Goal: Task Accomplishment & Management: Complete application form

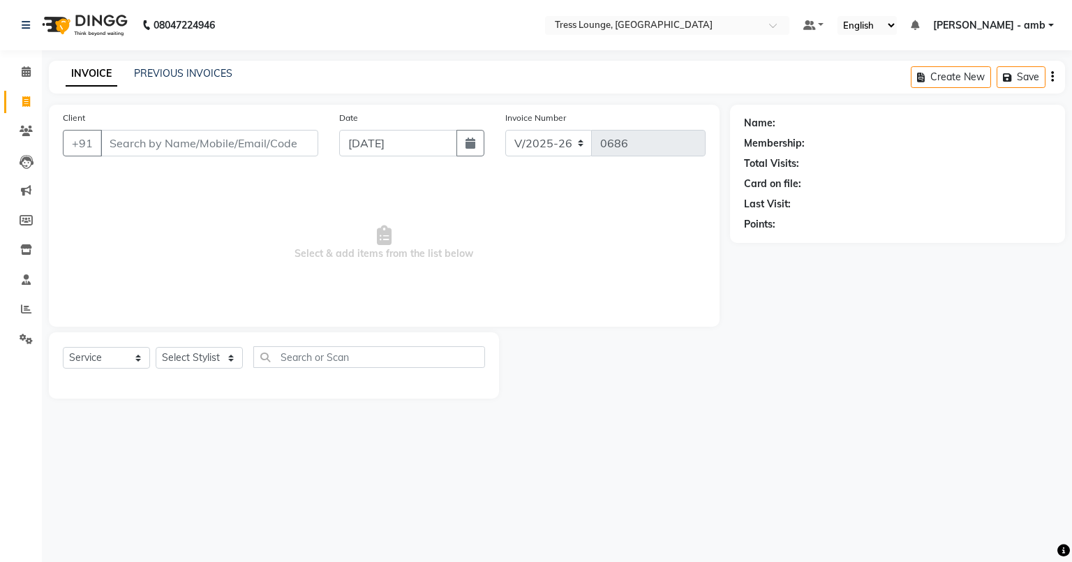
select select "5899"
select select "service"
click at [193, 73] on link "PREVIOUS INVOICES" at bounding box center [183, 73] width 98 height 13
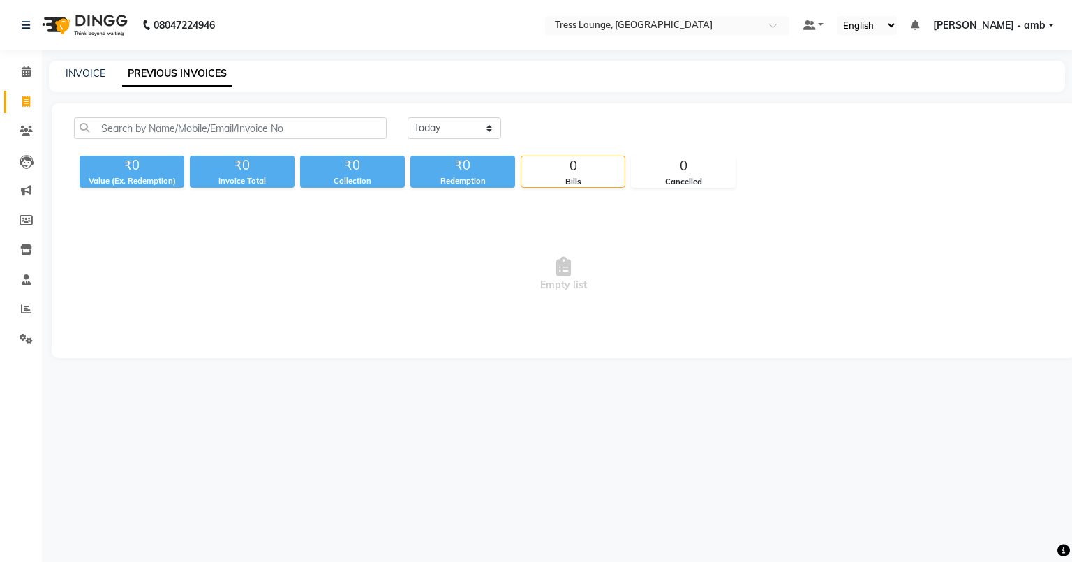
click at [89, 63] on div "INVOICE PREVIOUS INVOICES" at bounding box center [557, 76] width 1016 height 31
click at [91, 75] on link "INVOICE" at bounding box center [86, 73] width 40 height 13
select select "service"
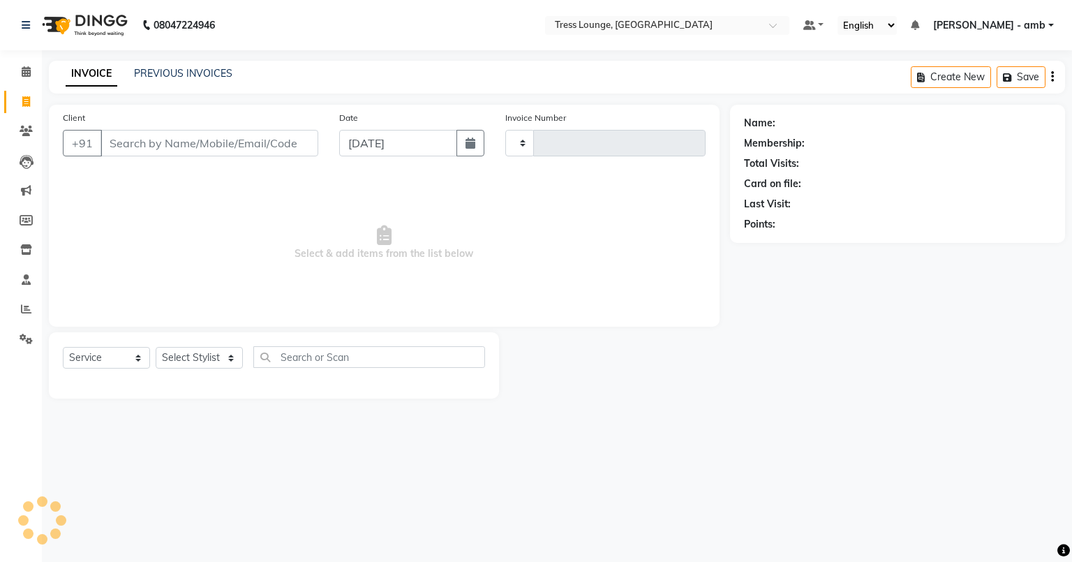
type input "0686"
select select "5899"
click at [111, 146] on input "Client" at bounding box center [209, 143] width 218 height 27
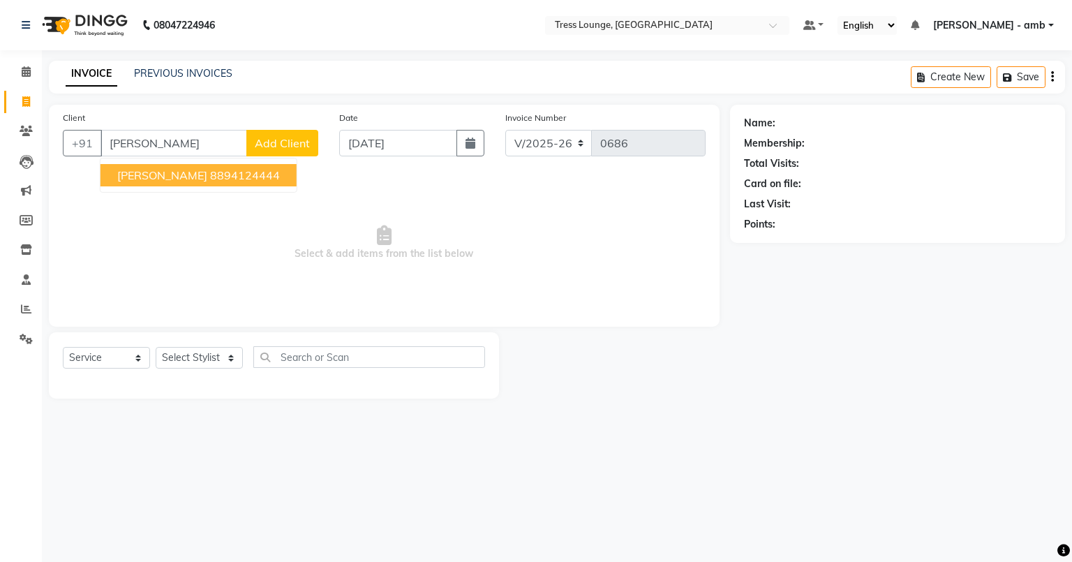
click at [125, 174] on span "shambhu mehta" at bounding box center [162, 175] width 90 height 14
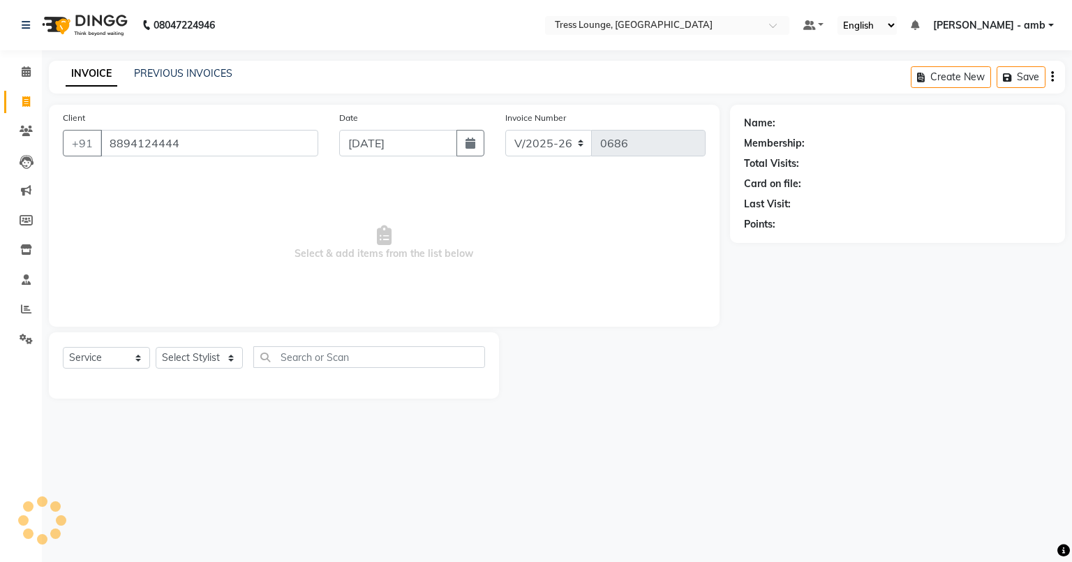
type input "8894124444"
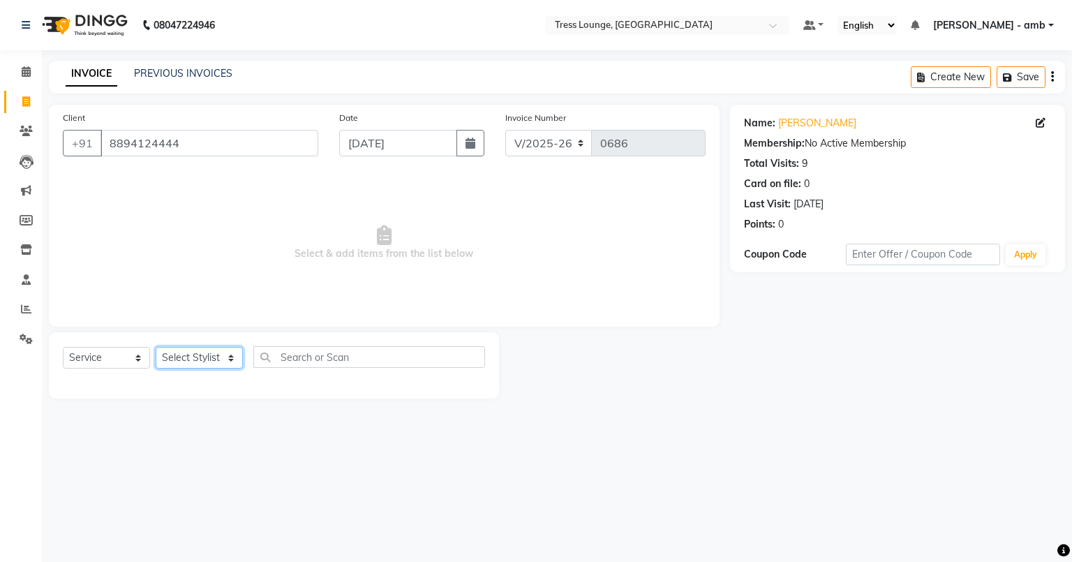
click at [230, 368] on select "Select Stylist Ansh Arpana jaswal SHELLY Shivani vishal" at bounding box center [199, 358] width 87 height 22
select select "70769"
click at [156, 348] on select "Select Stylist Ansh Arpana jaswal SHELLY Shivani vishal" at bounding box center [199, 358] width 87 height 22
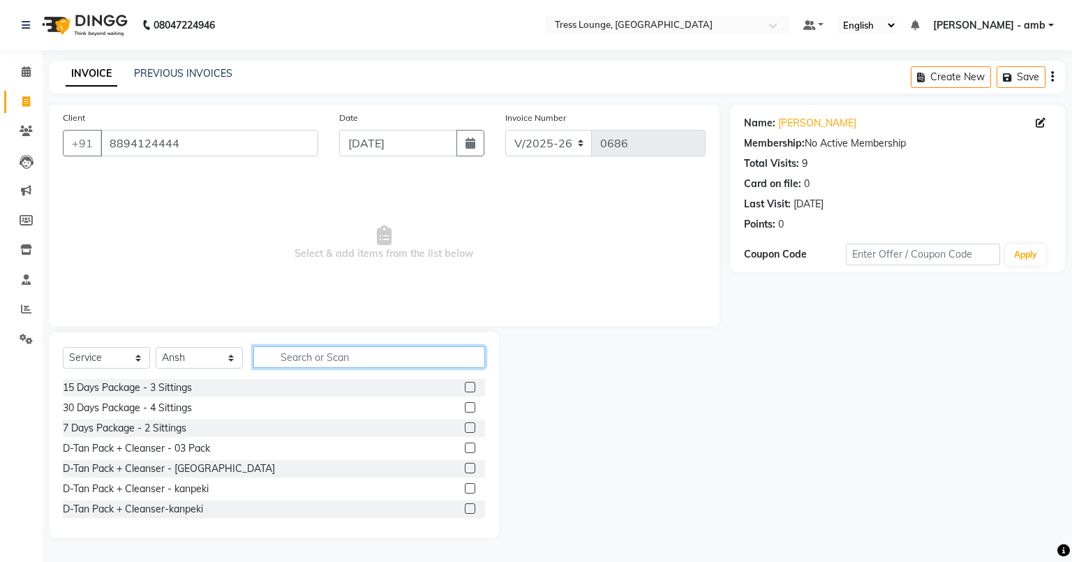
click at [288, 355] on input "text" at bounding box center [369, 357] width 232 height 22
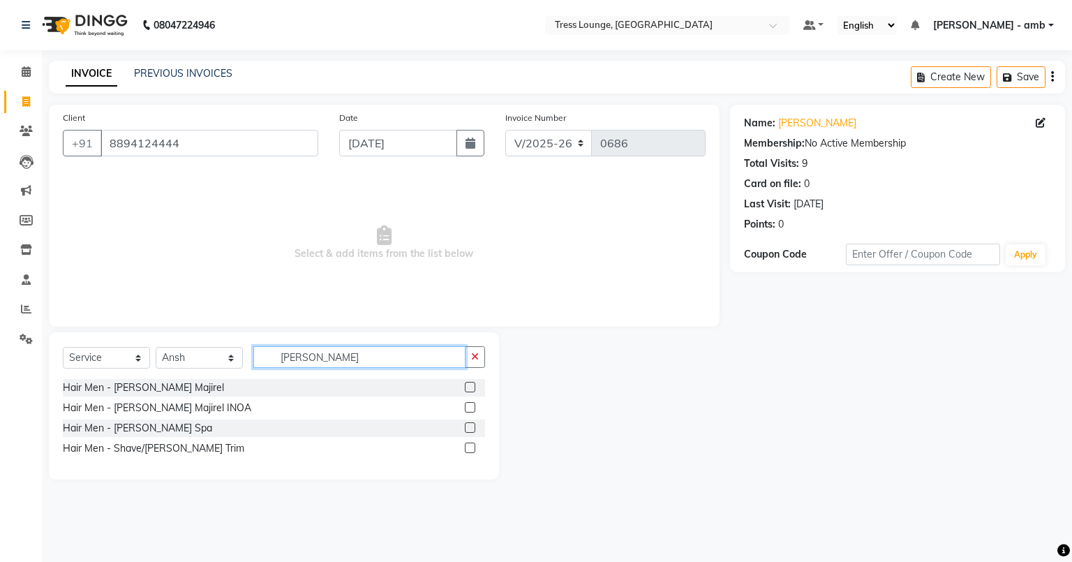
type input "beard"
click at [465, 448] on label at bounding box center [470, 447] width 10 height 10
click at [465, 448] on input "checkbox" at bounding box center [469, 448] width 9 height 9
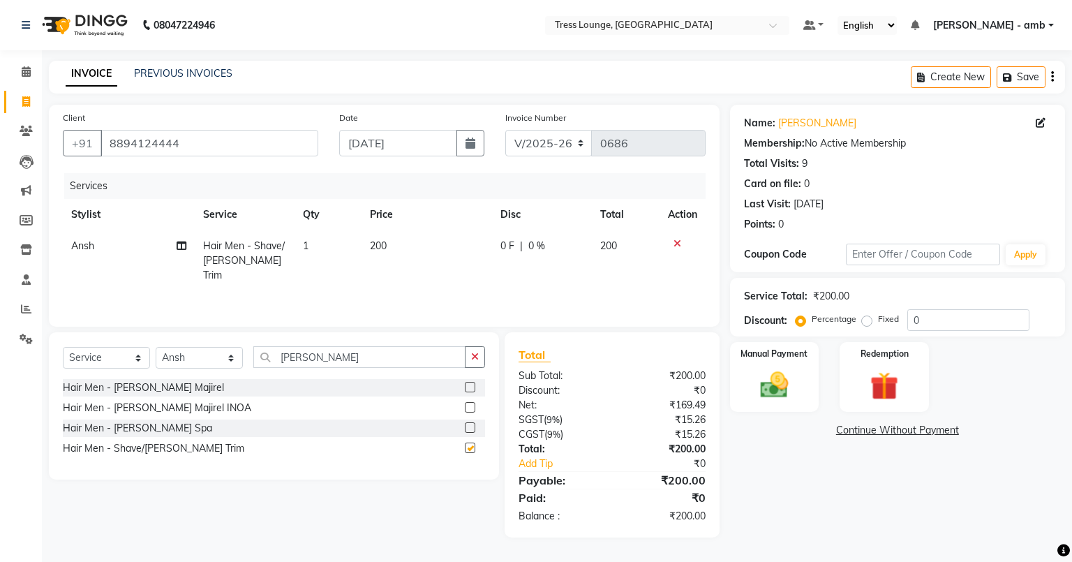
checkbox input "false"
click at [405, 241] on td "200" at bounding box center [426, 260] width 131 height 61
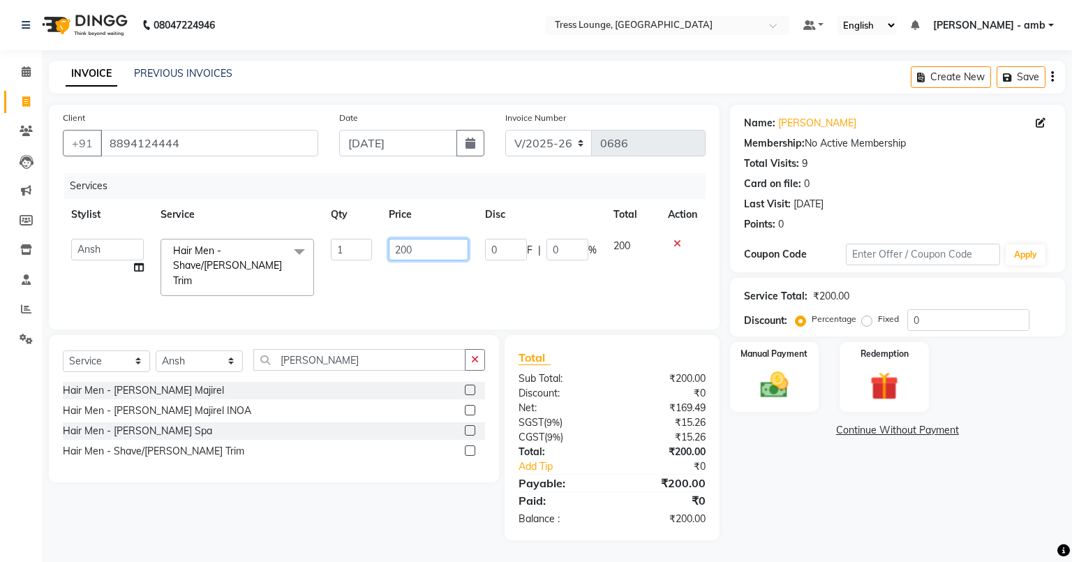
click at [415, 247] on input "200" at bounding box center [429, 250] width 80 height 22
type input "2"
type input "100"
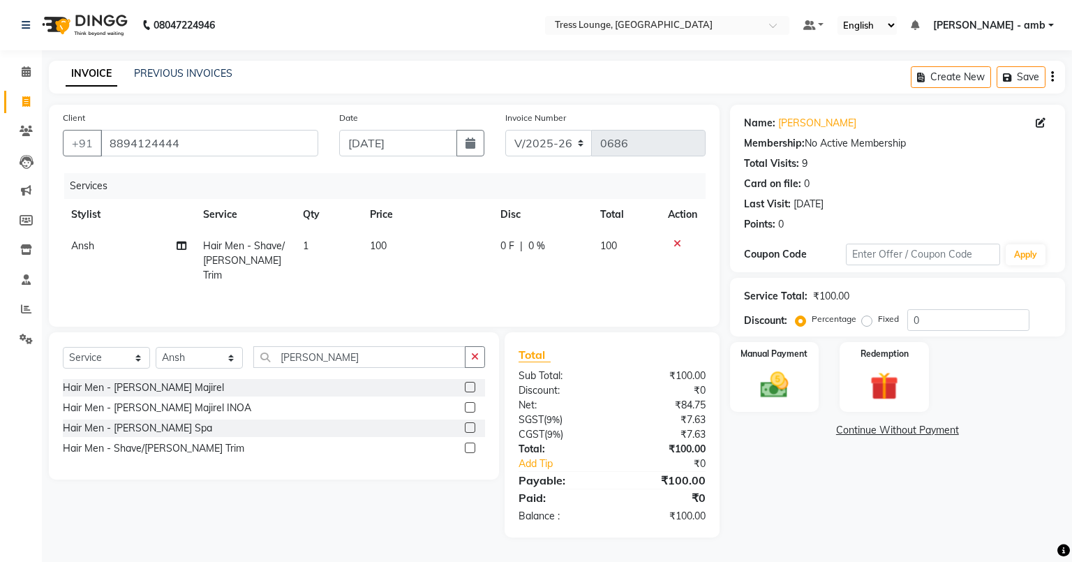
click at [438, 276] on div "Services Stylist Service Qty Price Disc Total Action Ansh Hair Men - Shave/Bear…" at bounding box center [384, 243] width 643 height 140
click at [772, 385] on img at bounding box center [773, 384] width 47 height 33
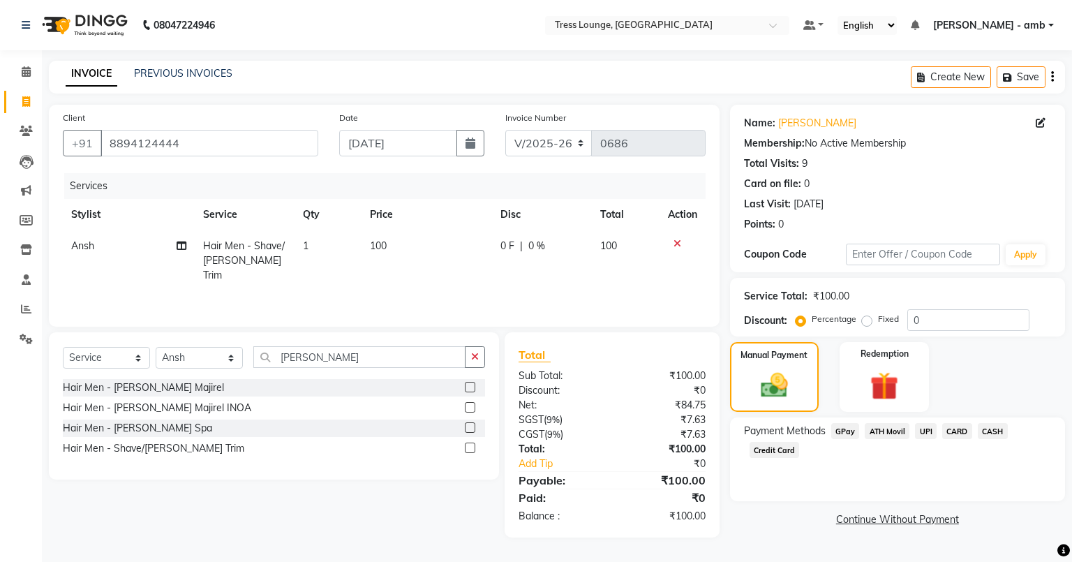
click at [995, 431] on span "CASH" at bounding box center [993, 431] width 30 height 16
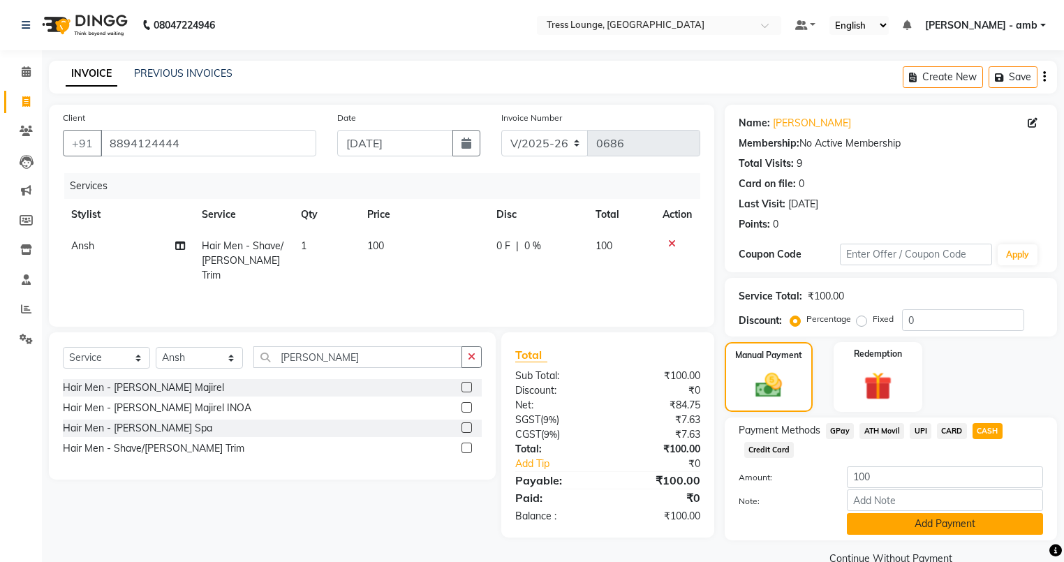
click at [968, 526] on button "Add Payment" at bounding box center [945, 524] width 196 height 22
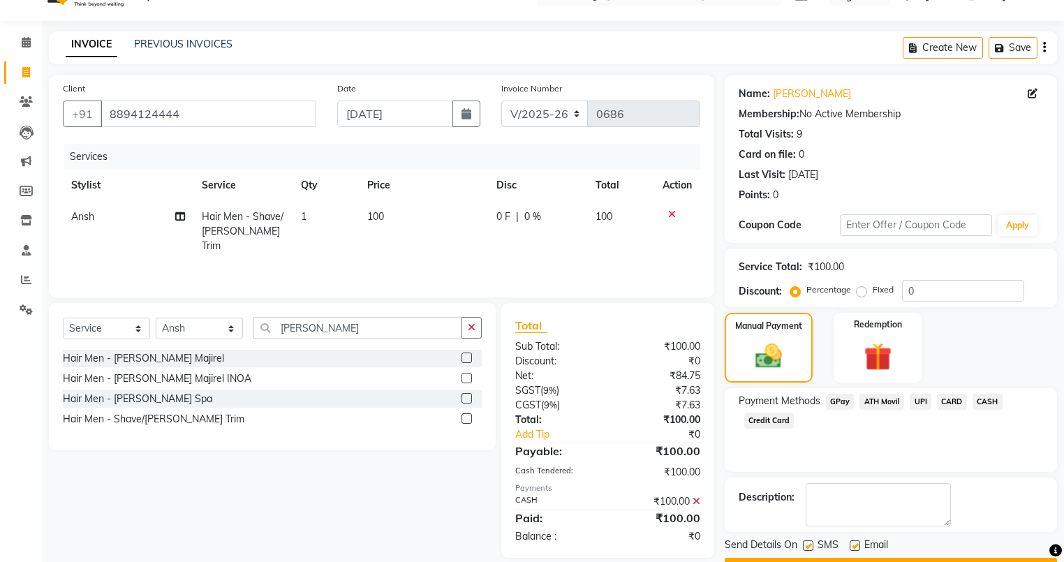
scroll to position [56, 0]
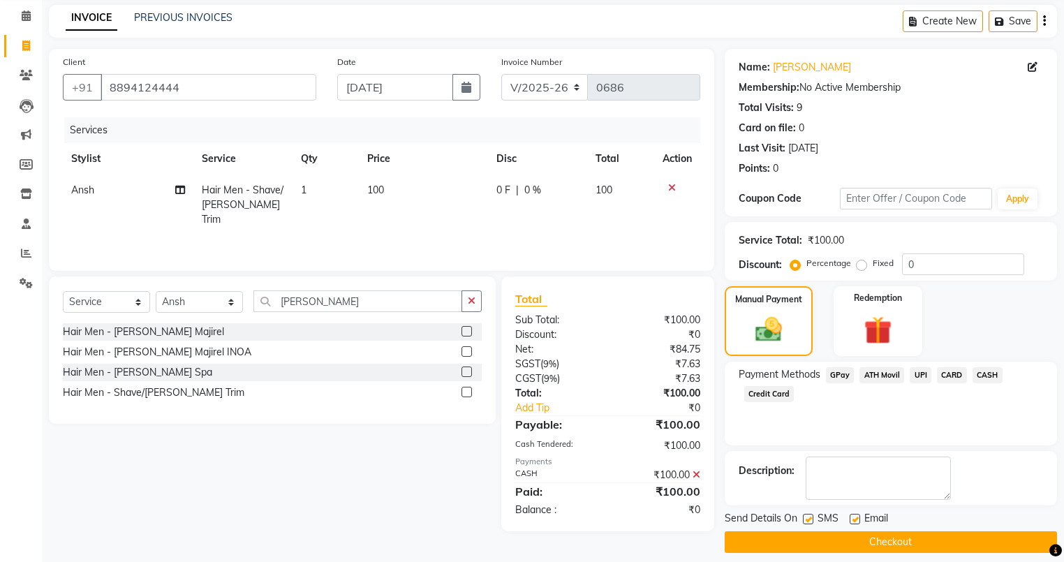
click at [854, 514] on label at bounding box center [854, 519] width 10 height 10
click at [854, 515] on input "checkbox" at bounding box center [853, 519] width 9 height 9
checkbox input "false"
click at [804, 518] on label at bounding box center [808, 519] width 10 height 10
click at [804, 518] on input "checkbox" at bounding box center [807, 519] width 9 height 9
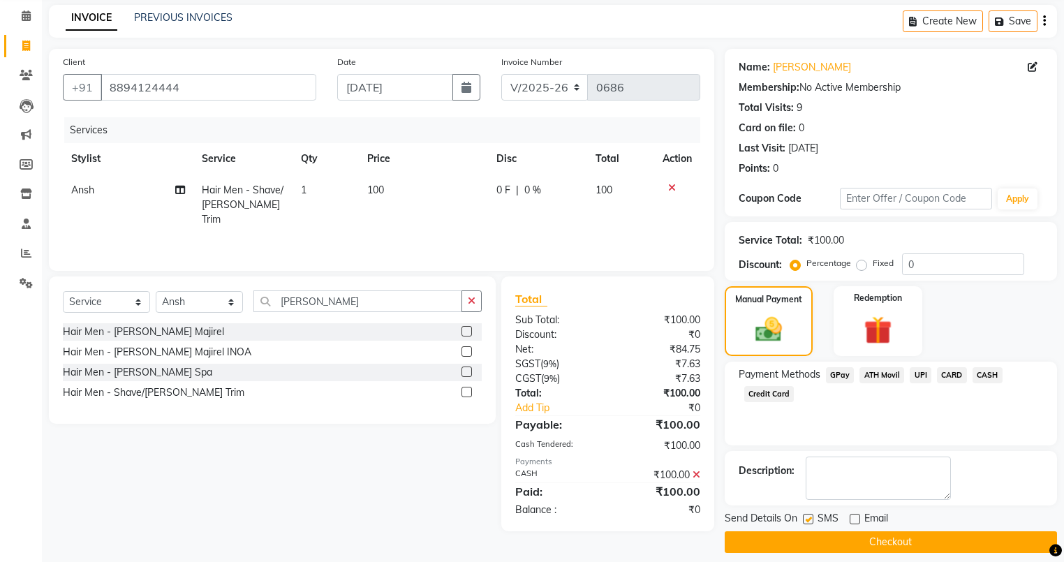
checkbox input "false"
click at [807, 549] on button "Checkout" at bounding box center [890, 542] width 332 height 22
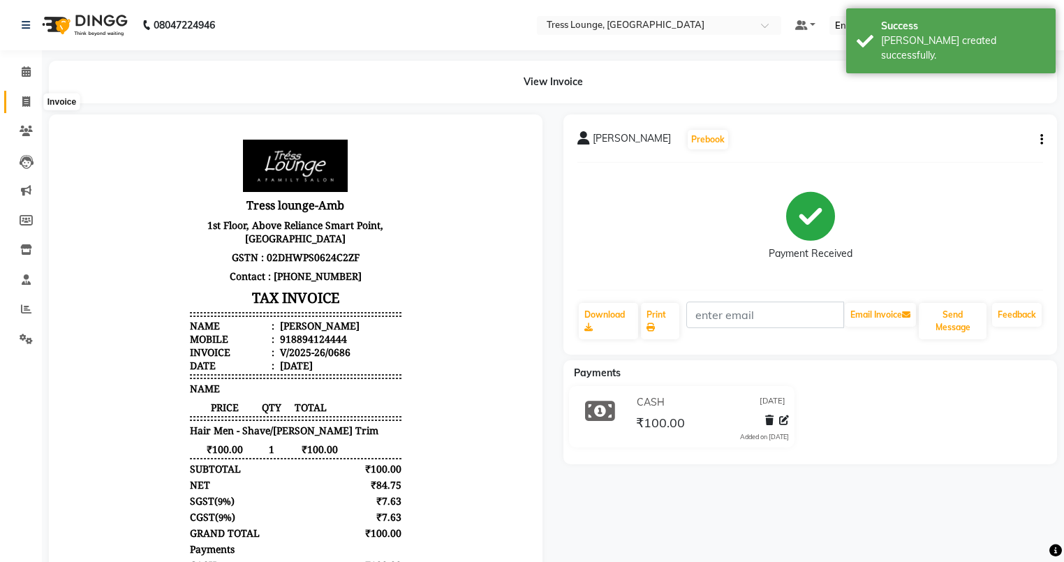
click at [24, 100] on icon at bounding box center [26, 101] width 8 height 10
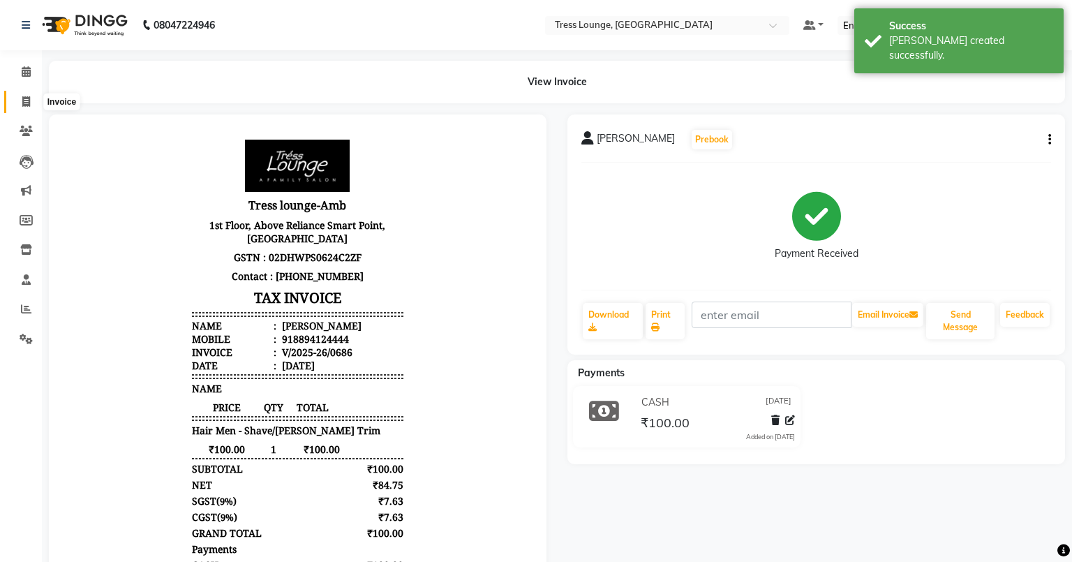
select select "service"
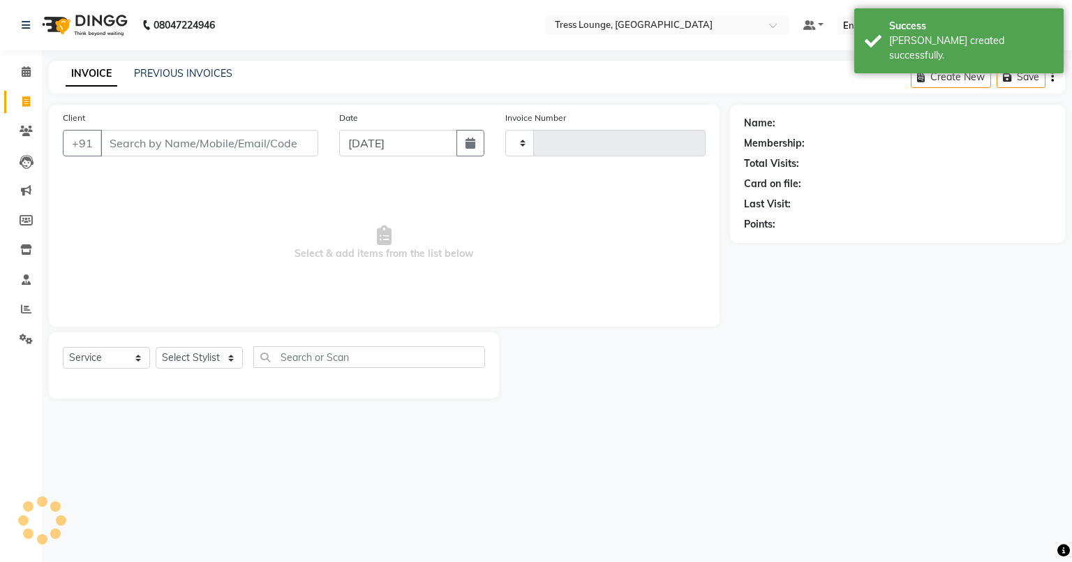
type input "0687"
select select "5899"
click at [363, 143] on input "[DATE]" at bounding box center [398, 143] width 118 height 27
select select "9"
select select "2025"
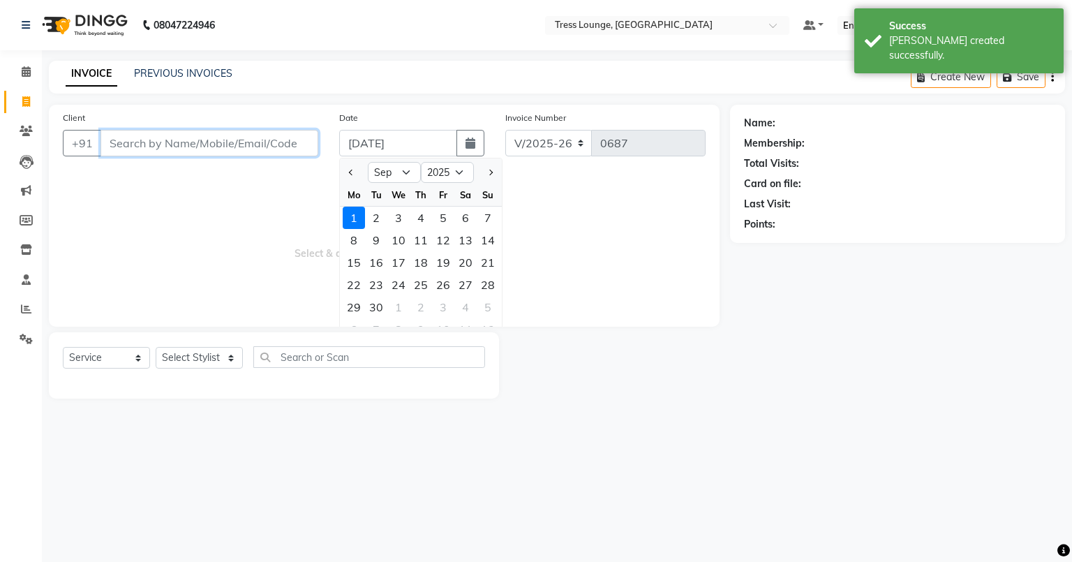
click at [117, 141] on input "Client" at bounding box center [209, 143] width 218 height 27
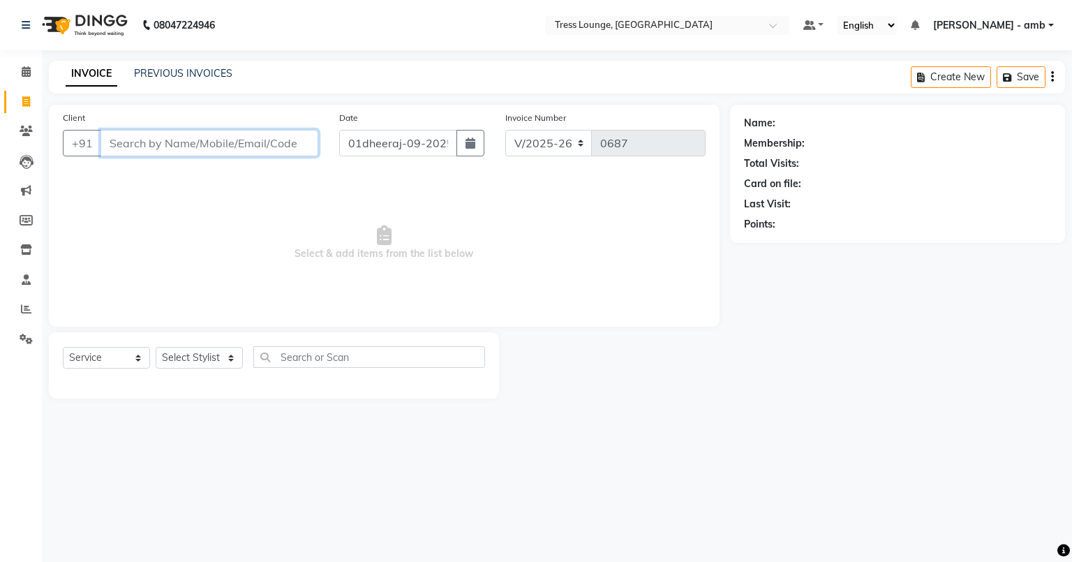
type input "[DATE]"
click at [117, 147] on input "Client" at bounding box center [209, 143] width 218 height 27
click at [117, 145] on input "Client" at bounding box center [209, 143] width 218 height 27
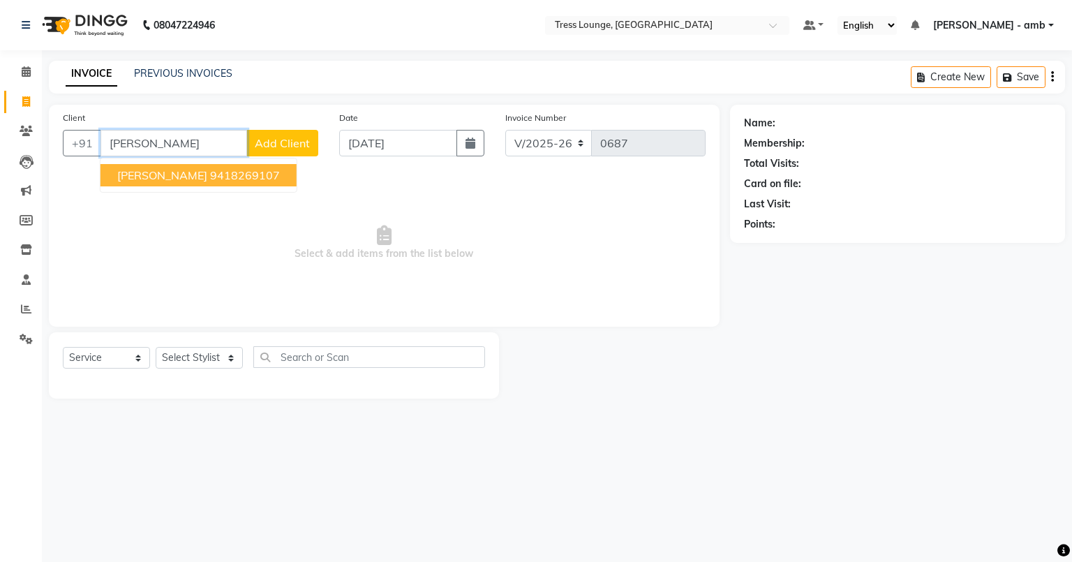
click at [149, 172] on span "[PERSON_NAME]" at bounding box center [162, 175] width 90 height 14
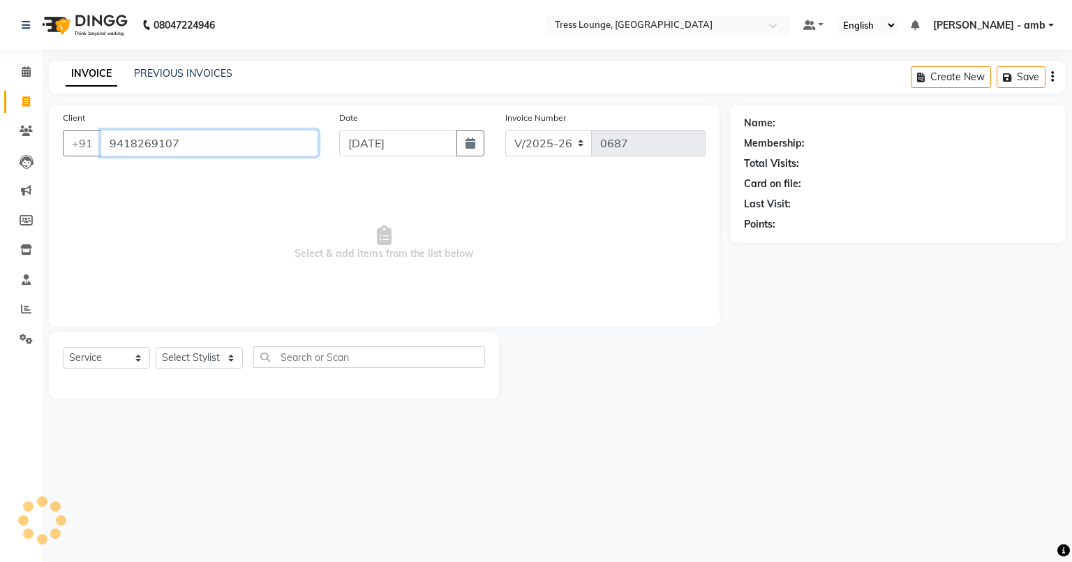
type input "9418269107"
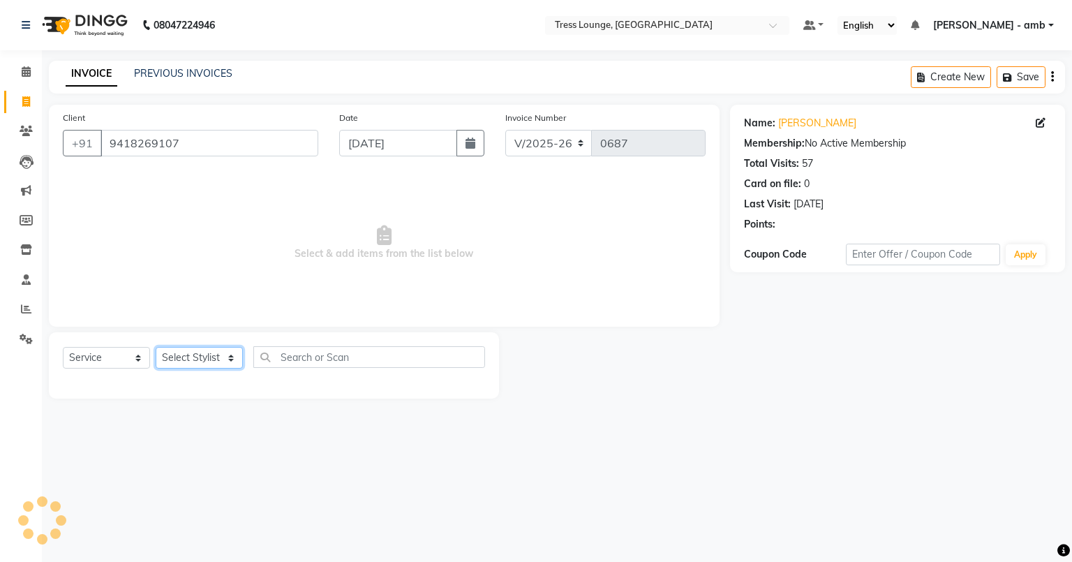
click at [225, 355] on select "Select Stylist Ansh Arpana jaswal SHELLY Shivani vishal" at bounding box center [199, 358] width 87 height 22
select select "41504"
click at [156, 348] on select "Select Stylist Ansh Arpana jaswal SHELLY Shivani vishal" at bounding box center [199, 358] width 87 height 22
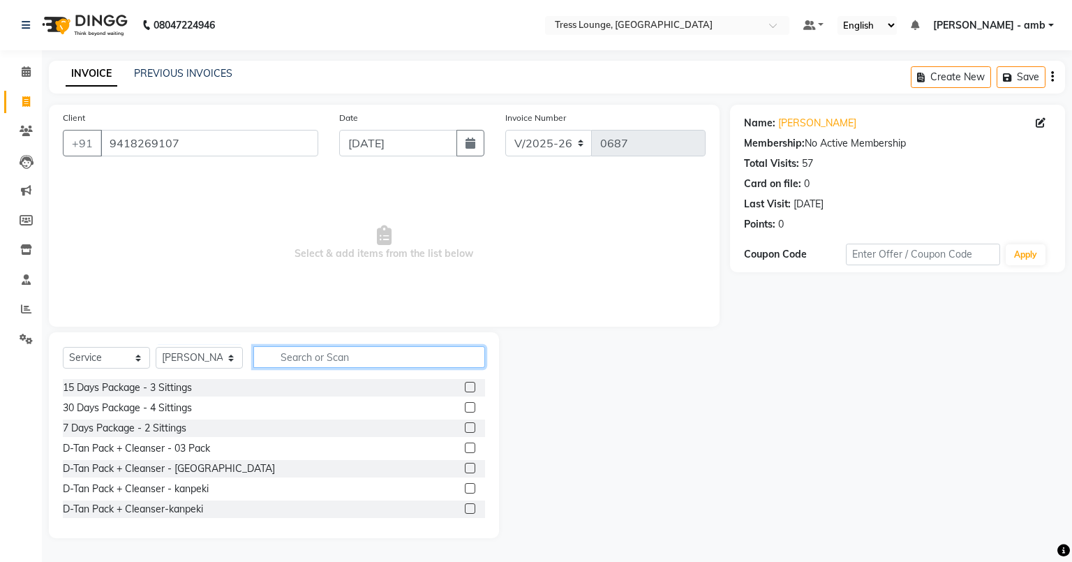
click at [290, 363] on input "text" at bounding box center [369, 357] width 232 height 22
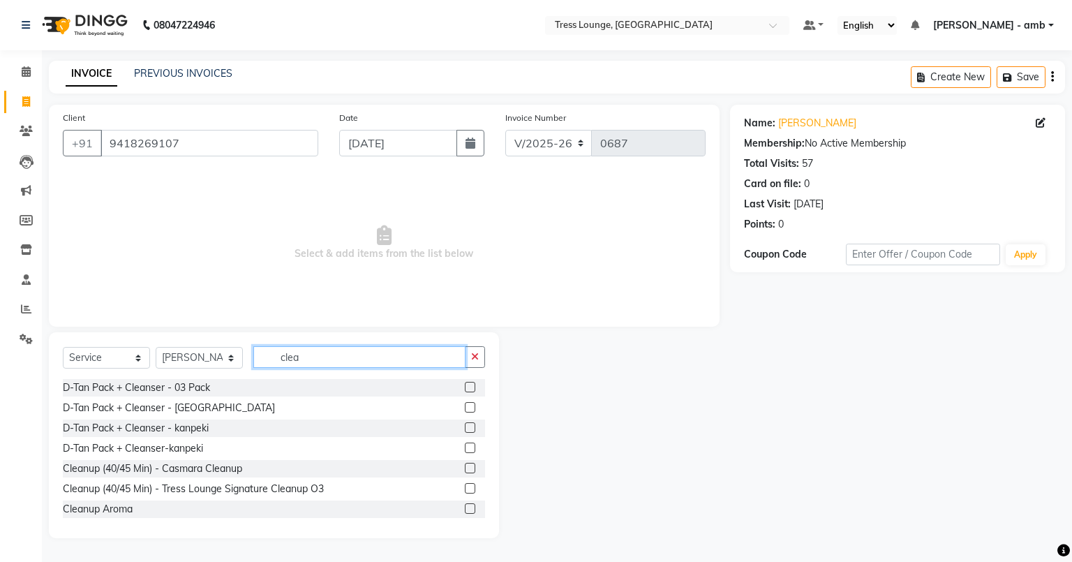
type input "clea"
click at [465, 468] on label at bounding box center [470, 468] width 10 height 10
click at [465, 468] on input "checkbox" at bounding box center [469, 468] width 9 height 9
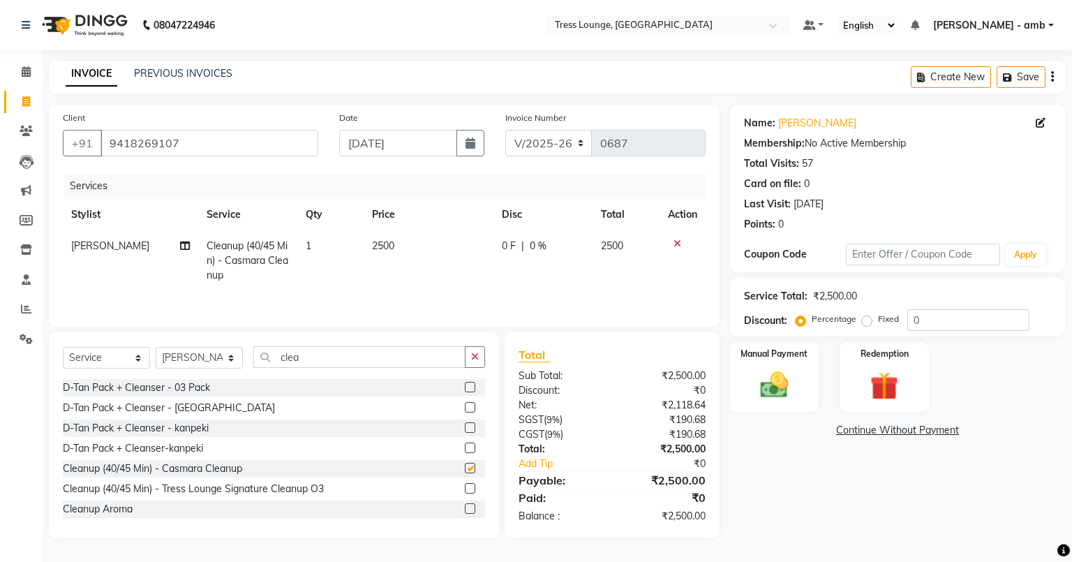
checkbox input "false"
click at [429, 246] on td "2500" at bounding box center [429, 260] width 130 height 61
select select "41504"
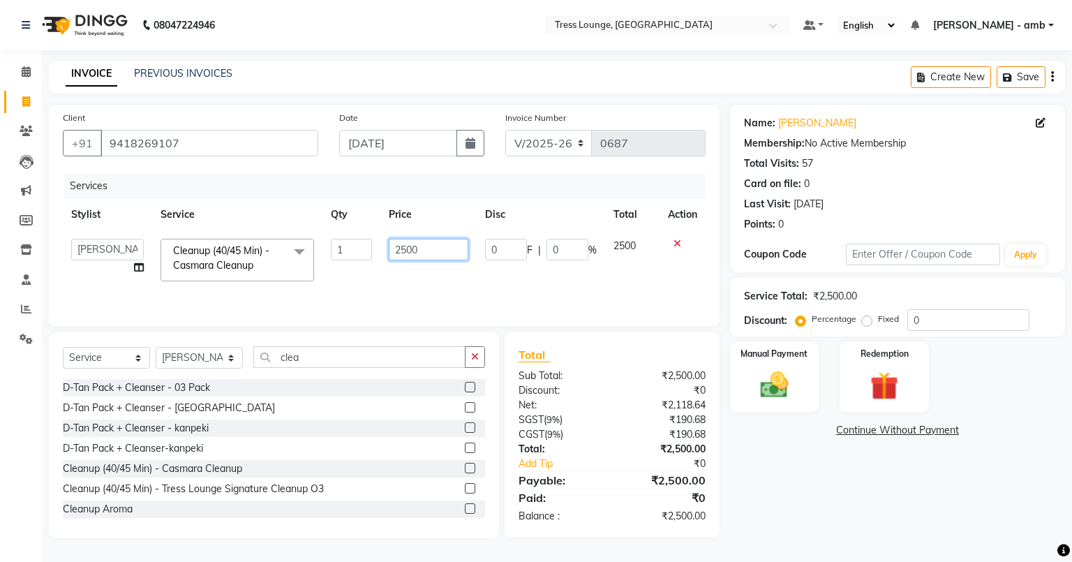
click at [437, 248] on input "2500" at bounding box center [429, 250] width 80 height 22
type input "2"
type input "2300"
click at [438, 283] on td "2300" at bounding box center [428, 259] width 96 height 59
select select "41504"
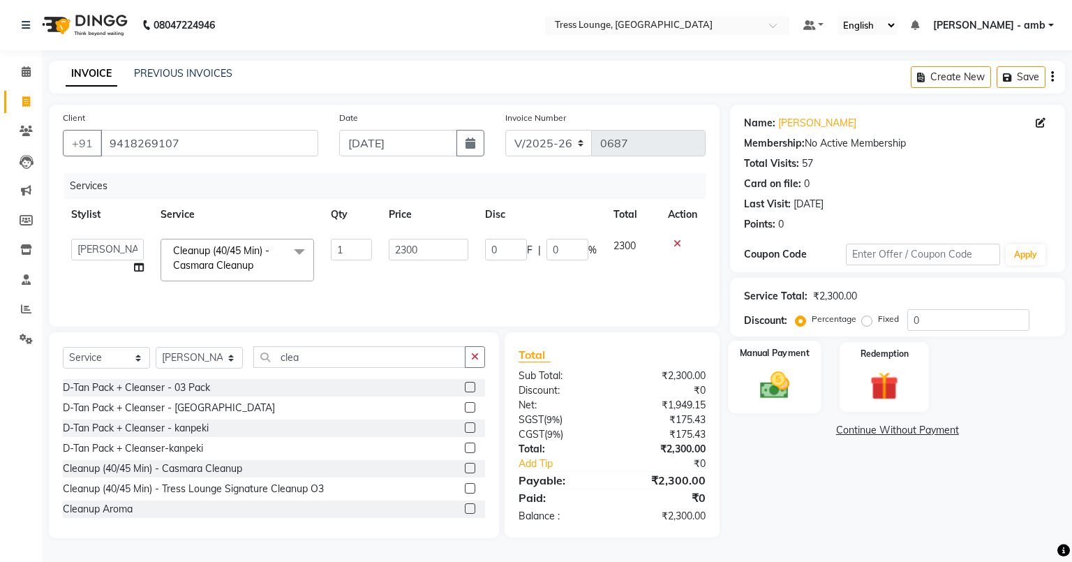
click at [786, 364] on div "Manual Payment" at bounding box center [774, 377] width 93 height 73
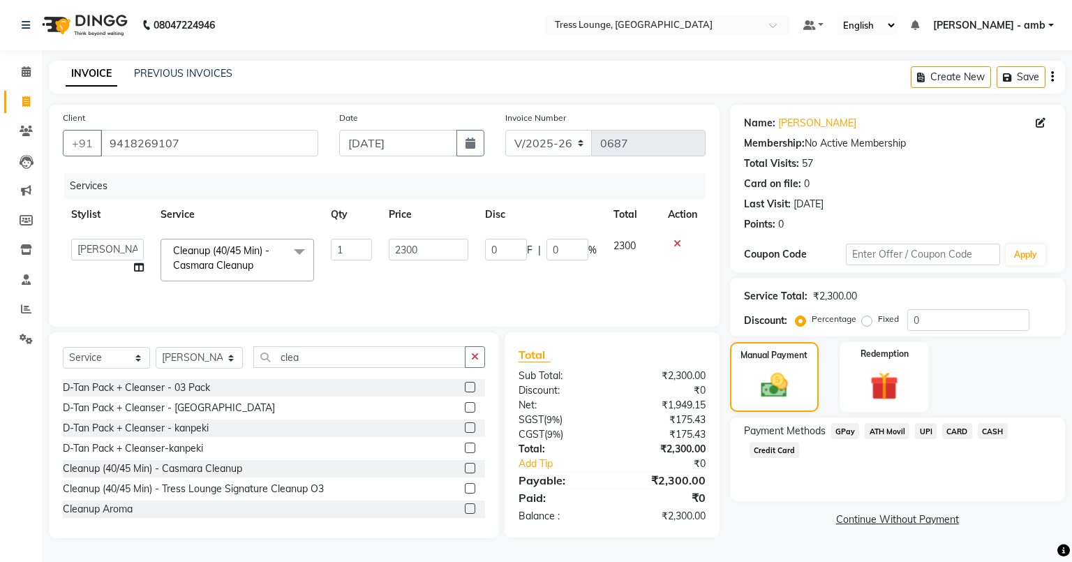
click at [994, 427] on span "CASH" at bounding box center [993, 431] width 30 height 16
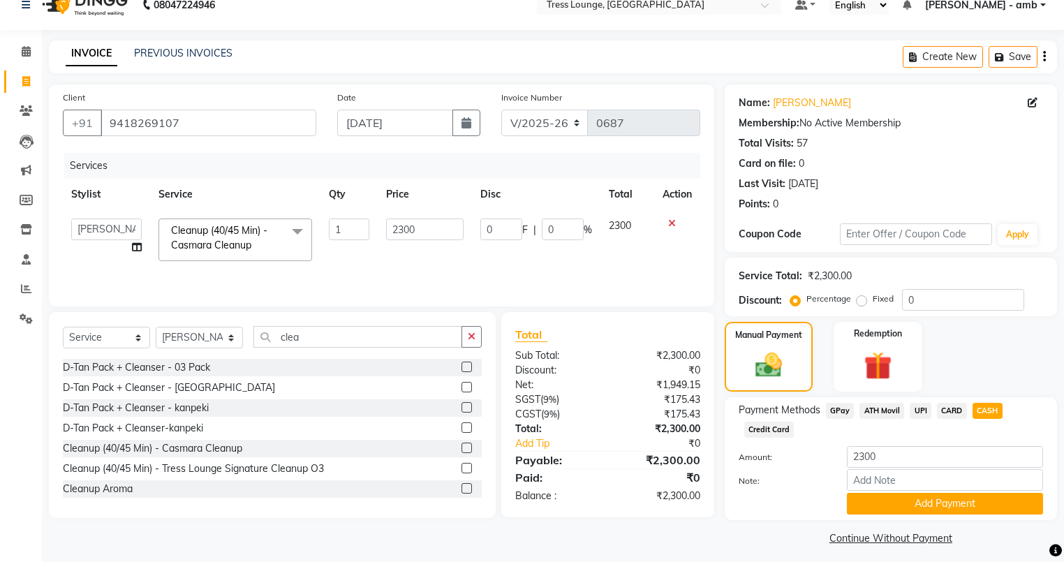
scroll to position [29, 0]
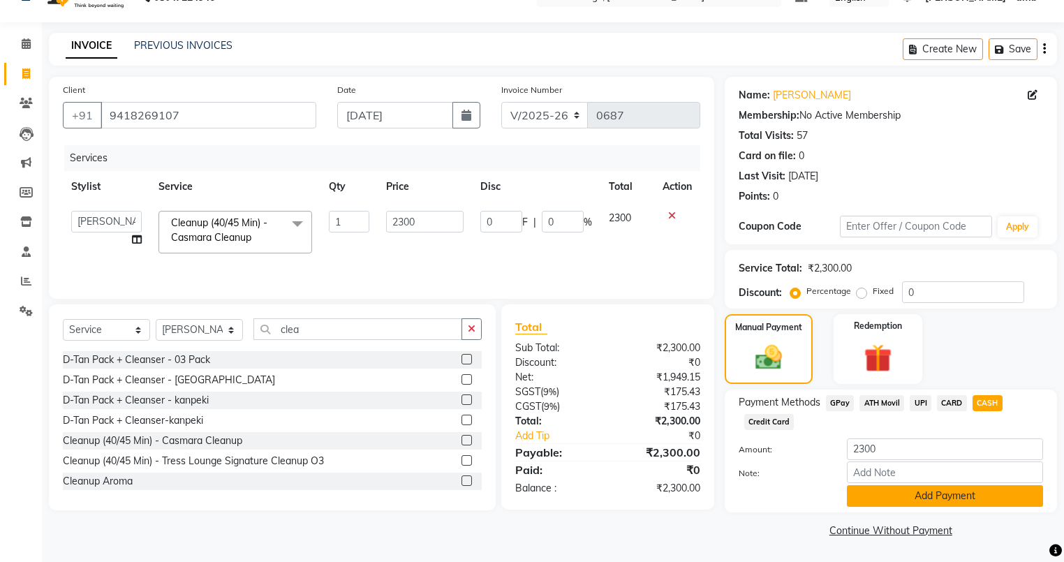
click at [960, 496] on button "Add Payment" at bounding box center [945, 496] width 196 height 22
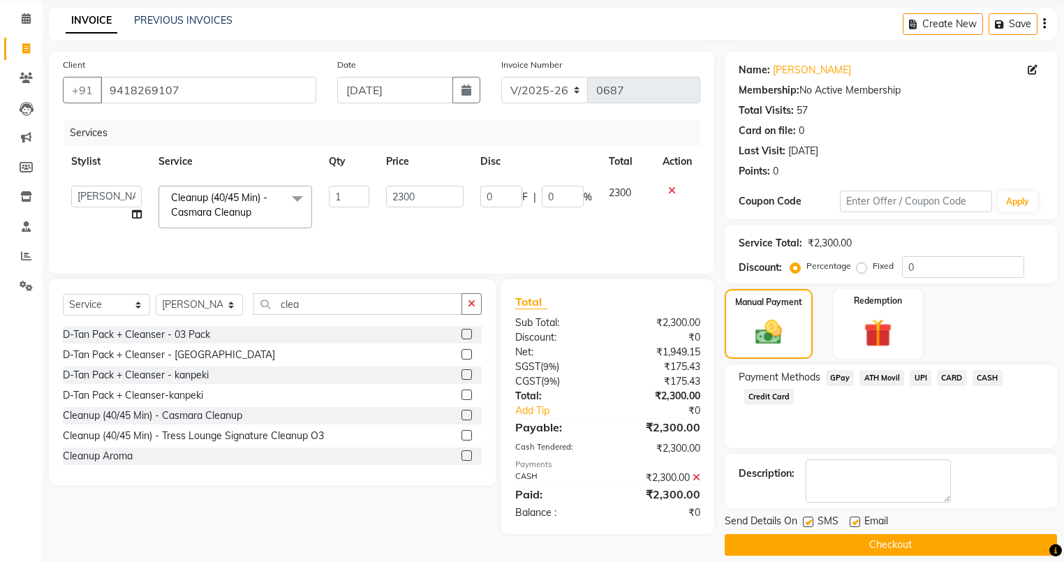
scroll to position [67, 0]
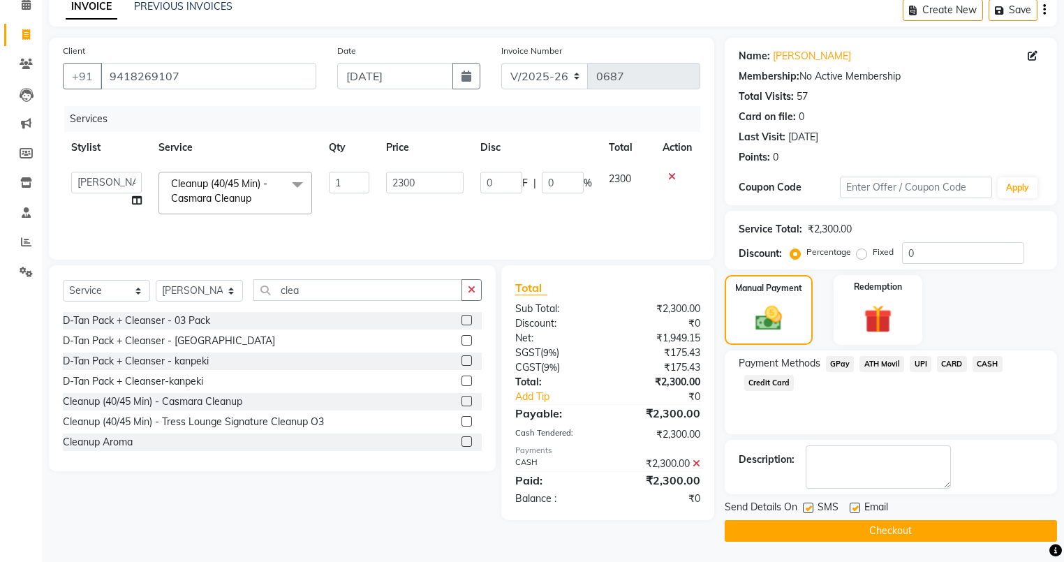
click at [857, 505] on label at bounding box center [854, 507] width 10 height 10
click at [857, 505] on input "checkbox" at bounding box center [853, 508] width 9 height 9
checkbox input "false"
click at [812, 502] on label at bounding box center [808, 507] width 10 height 10
click at [812, 504] on input "checkbox" at bounding box center [807, 508] width 9 height 9
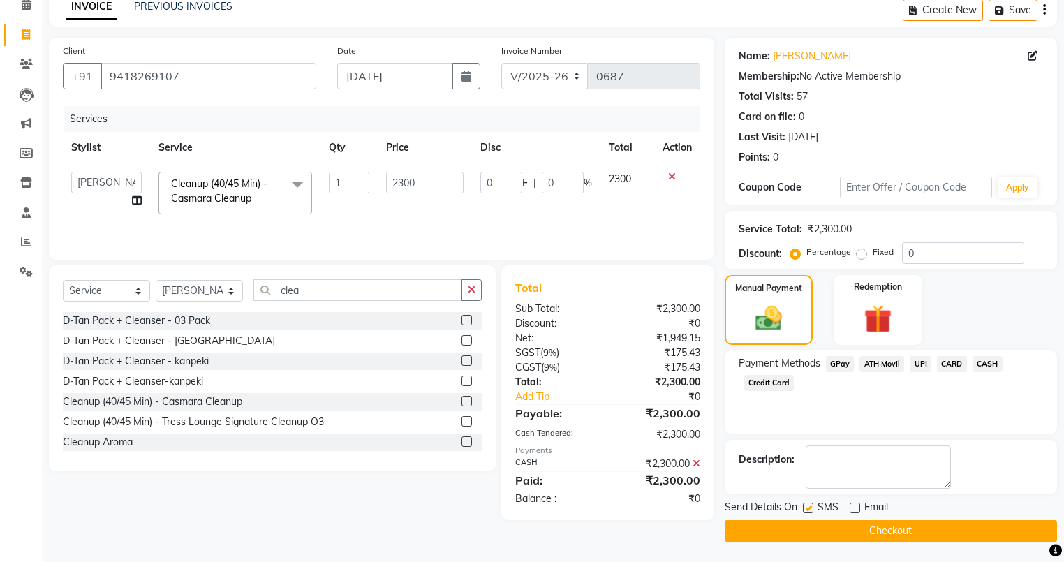
checkbox input "false"
click at [812, 523] on button "Checkout" at bounding box center [890, 531] width 332 height 22
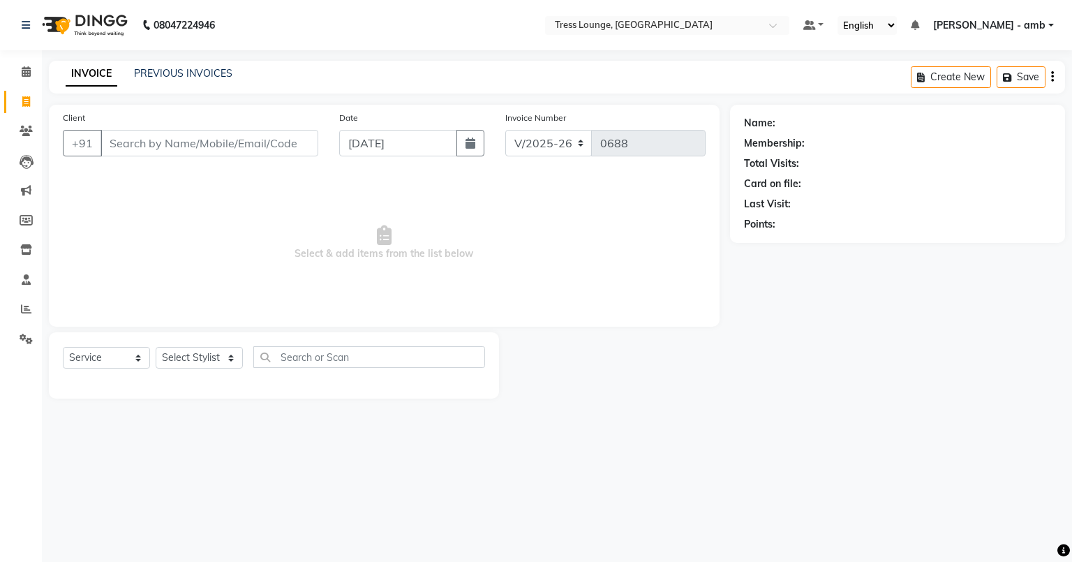
select select "5899"
select select "service"
click at [177, 80] on div "PREVIOUS INVOICES" at bounding box center [183, 73] width 98 height 15
click at [177, 69] on link "PREVIOUS INVOICES" at bounding box center [183, 73] width 98 height 13
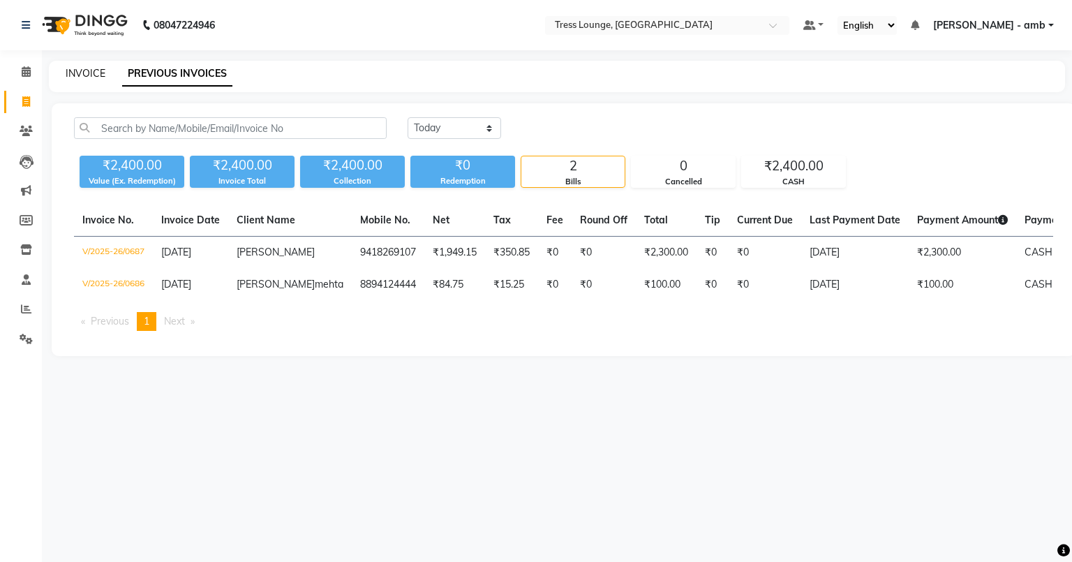
click at [94, 69] on link "INVOICE" at bounding box center [86, 73] width 40 height 13
select select "service"
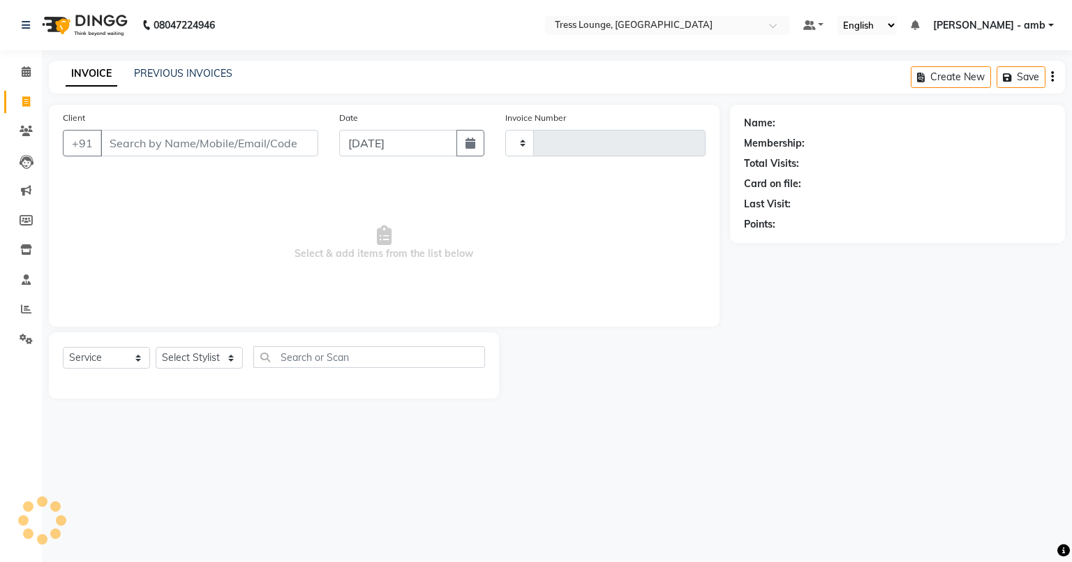
type input "0688"
select select "5899"
click at [158, 68] on link "PREVIOUS INVOICES" at bounding box center [183, 73] width 98 height 13
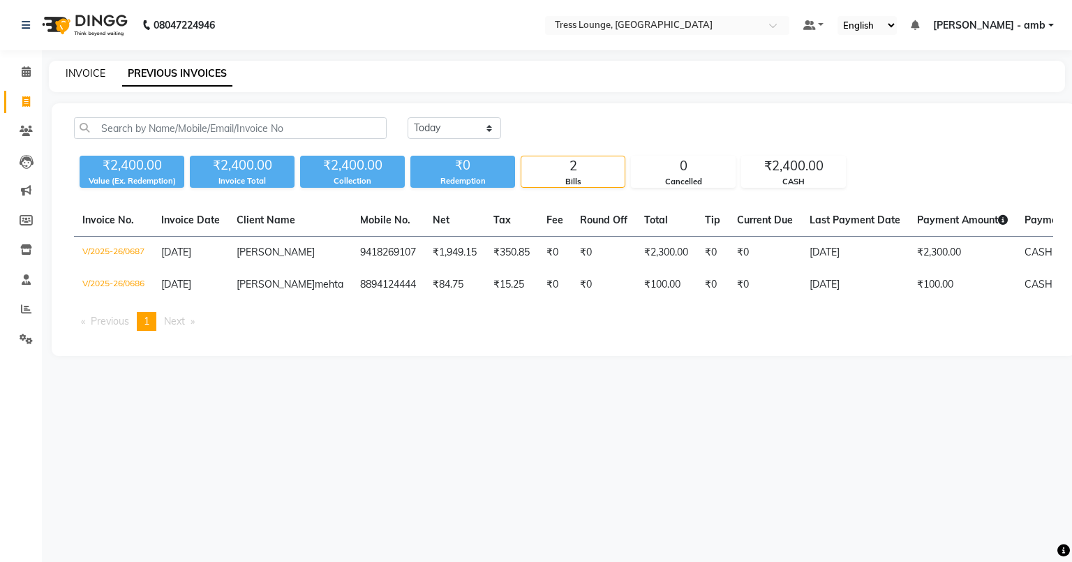
click at [95, 75] on link "INVOICE" at bounding box center [86, 73] width 40 height 13
select select "5899"
select select "service"
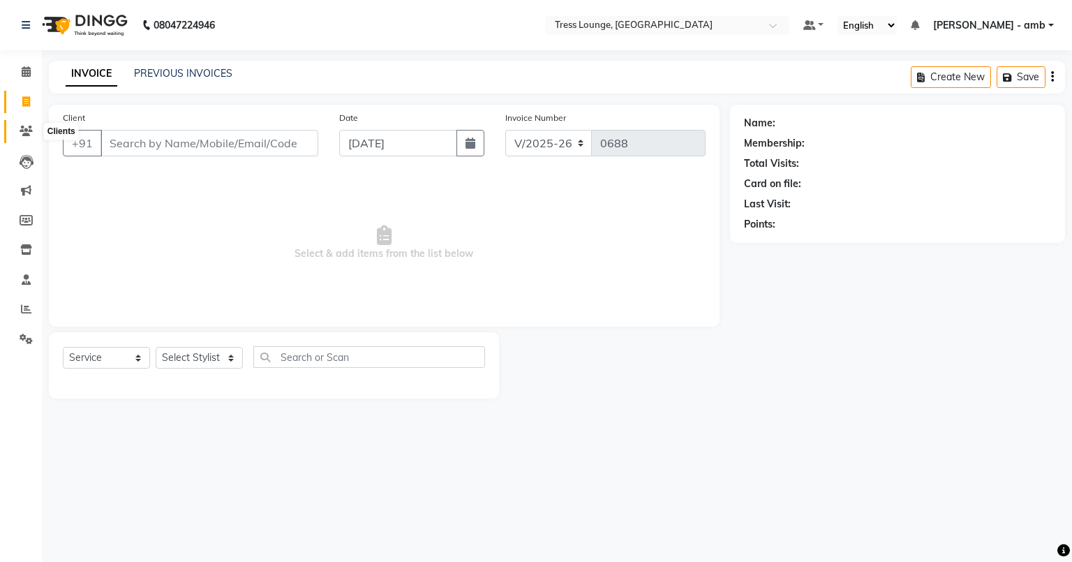
click at [22, 125] on span at bounding box center [26, 132] width 24 height 16
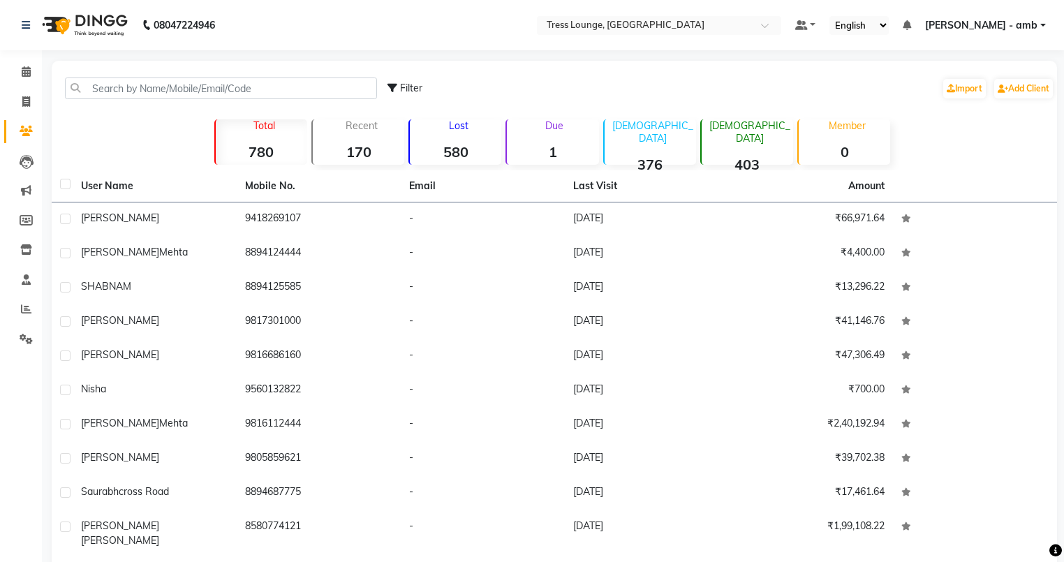
click at [430, 137] on div "Lost 580" at bounding box center [454, 141] width 93 height 45
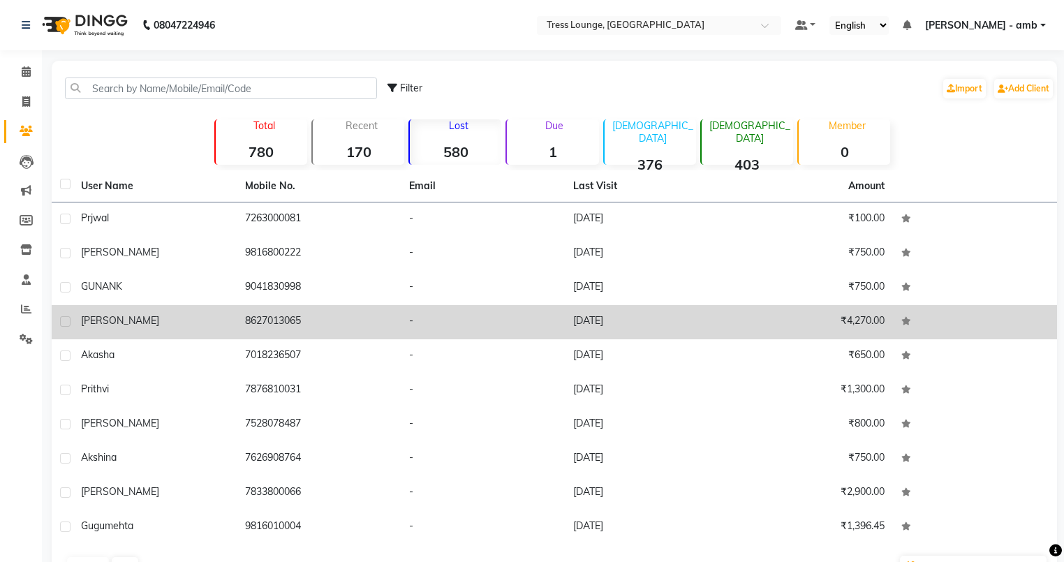
scroll to position [42, 0]
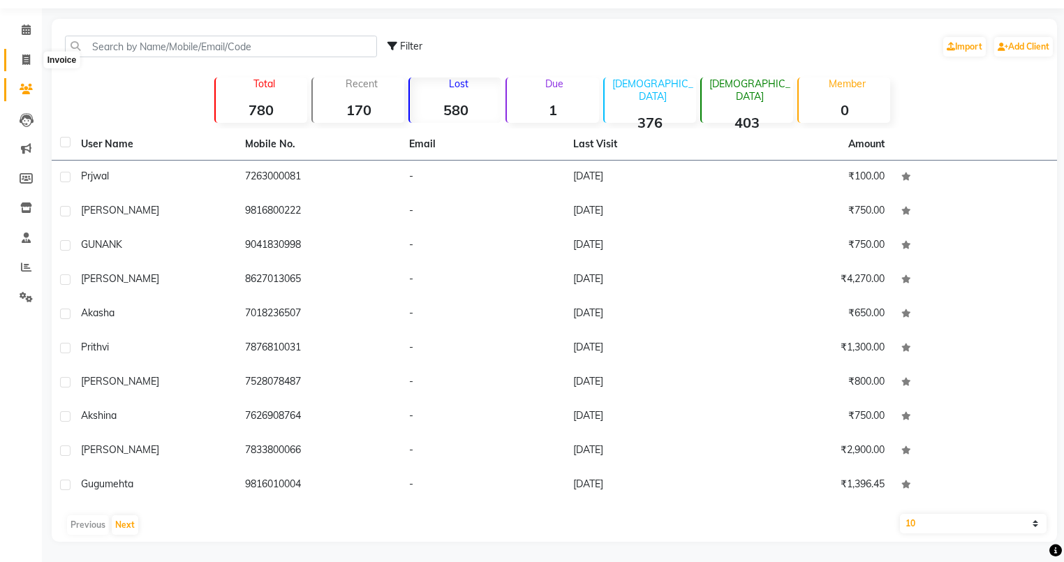
click at [24, 54] on icon at bounding box center [26, 59] width 8 height 10
select select "service"
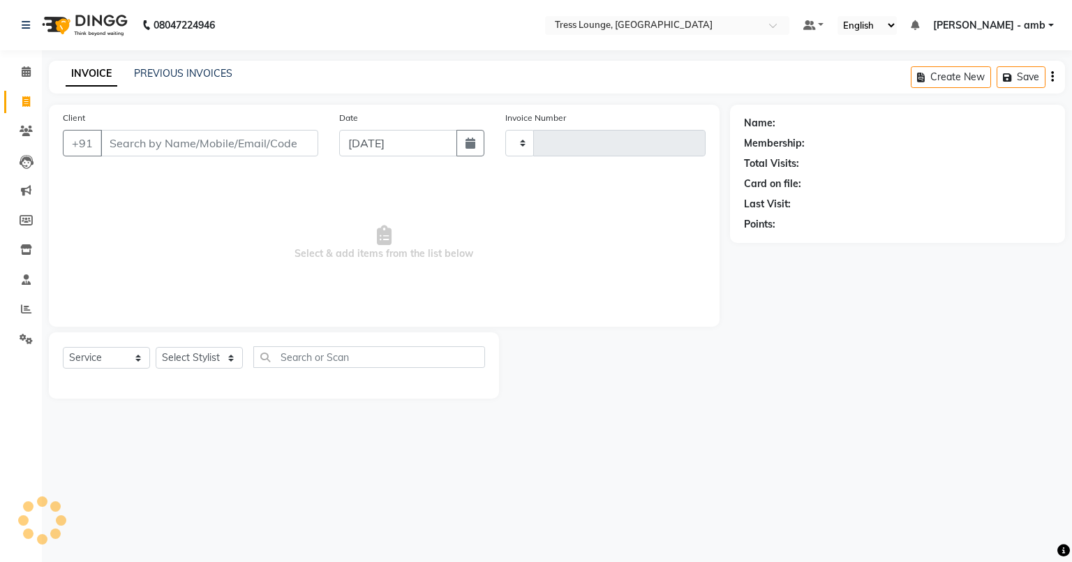
type input "0688"
select select "5899"
click at [167, 70] on link "PREVIOUS INVOICES" at bounding box center [183, 73] width 98 height 13
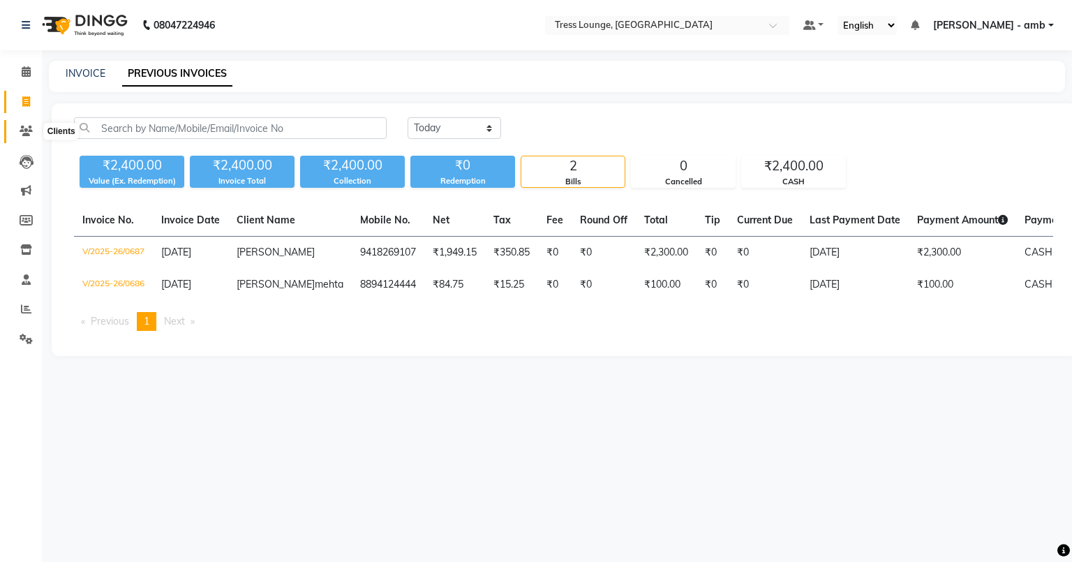
click at [21, 134] on icon at bounding box center [26, 131] width 13 height 10
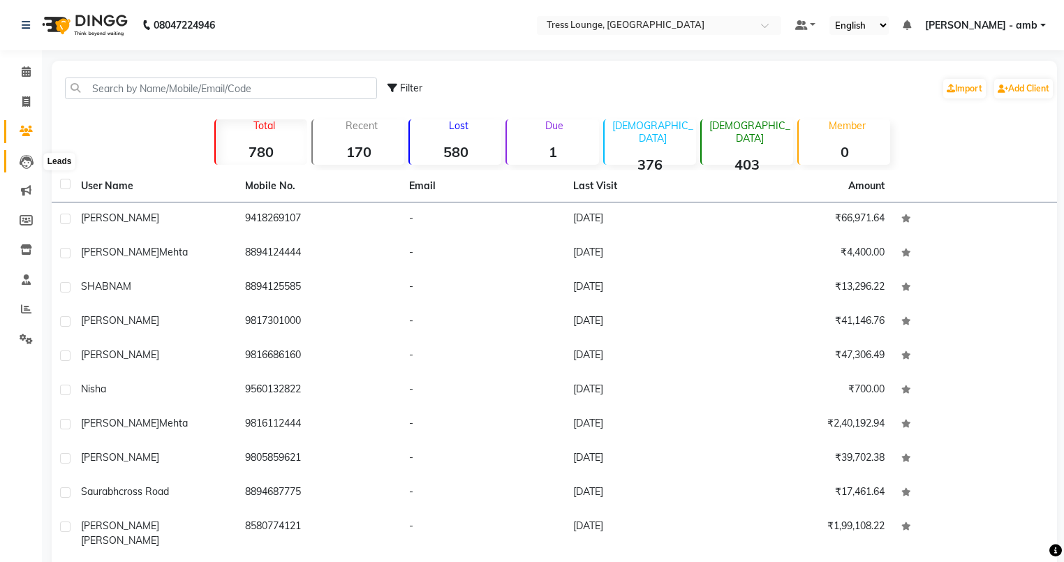
click at [26, 161] on icon at bounding box center [27, 162] width 14 height 14
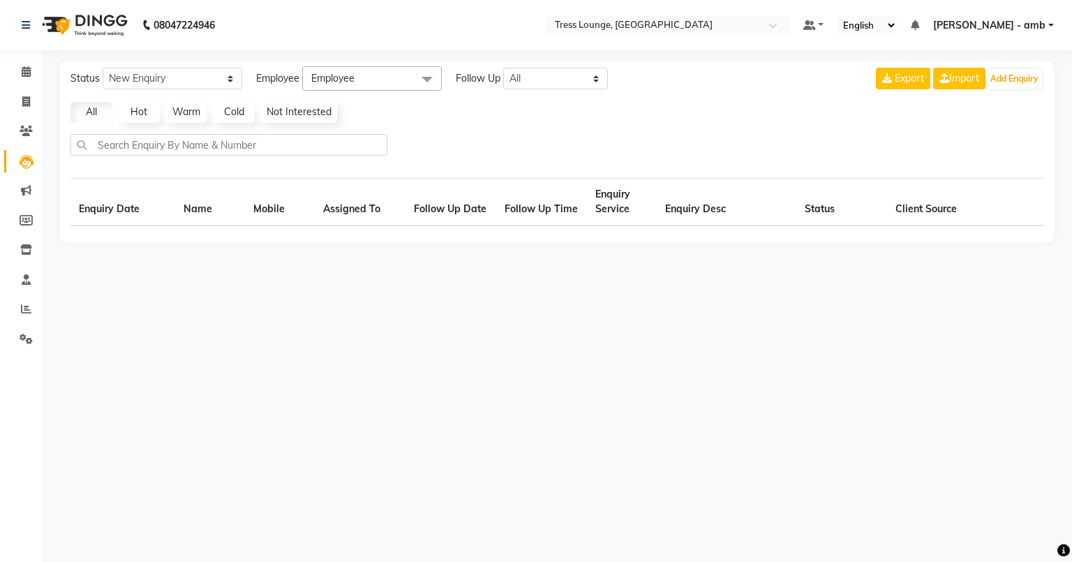
select select "10"
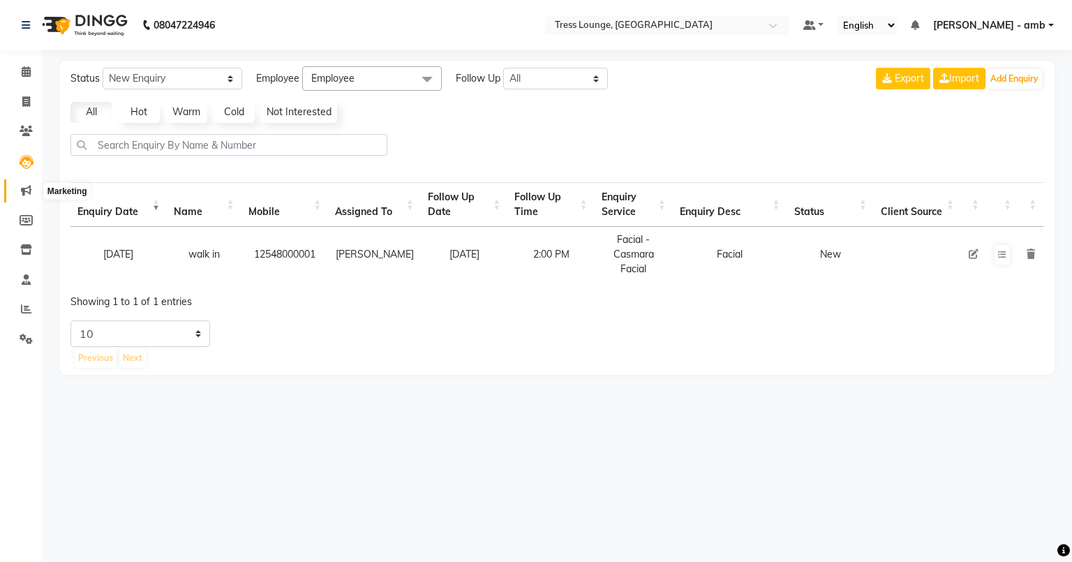
click at [25, 188] on icon at bounding box center [26, 190] width 10 height 10
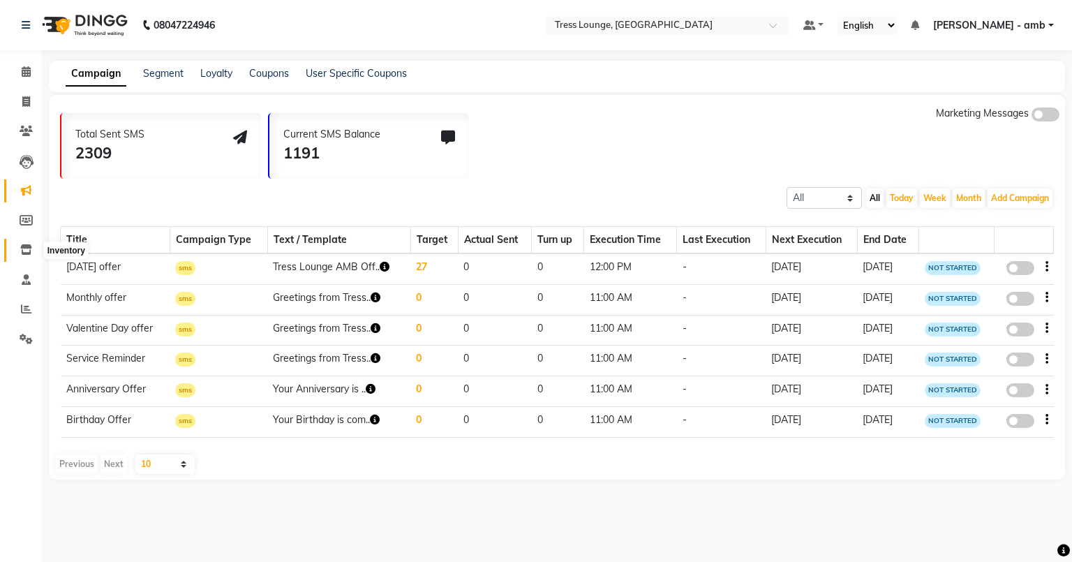
click at [18, 246] on span at bounding box center [26, 250] width 24 height 16
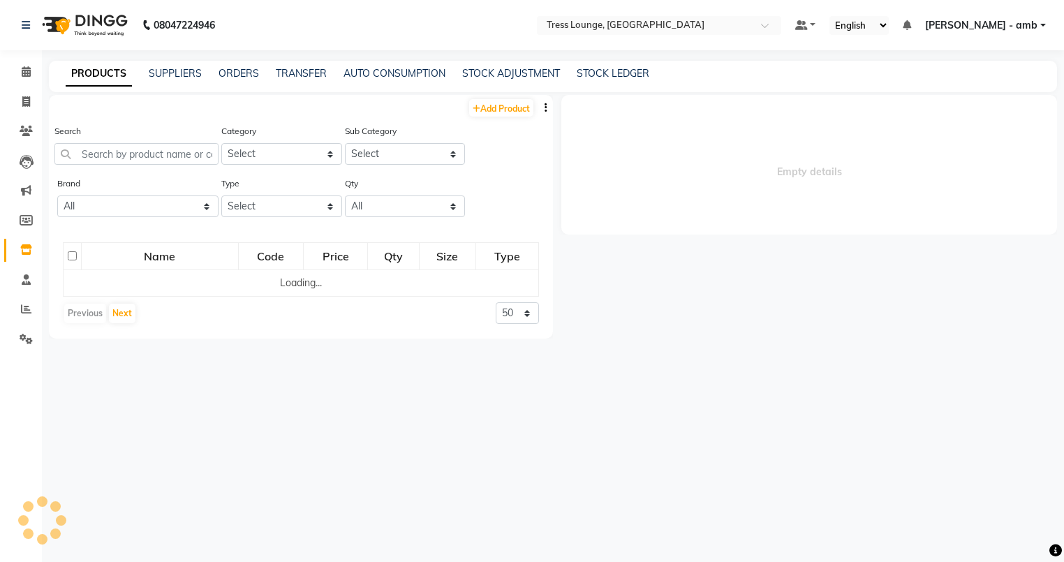
select select
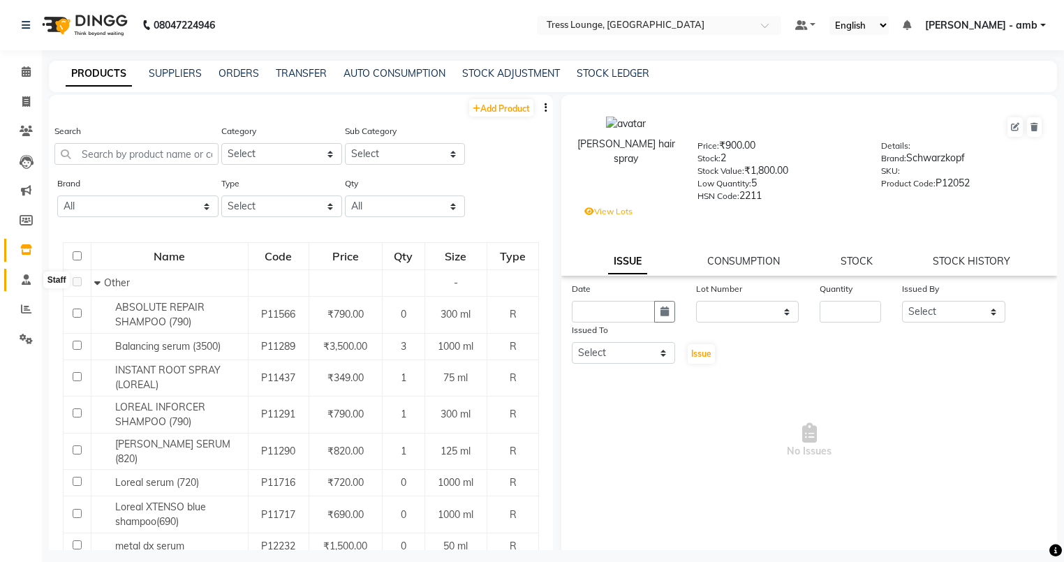
click at [24, 275] on icon at bounding box center [26, 279] width 9 height 10
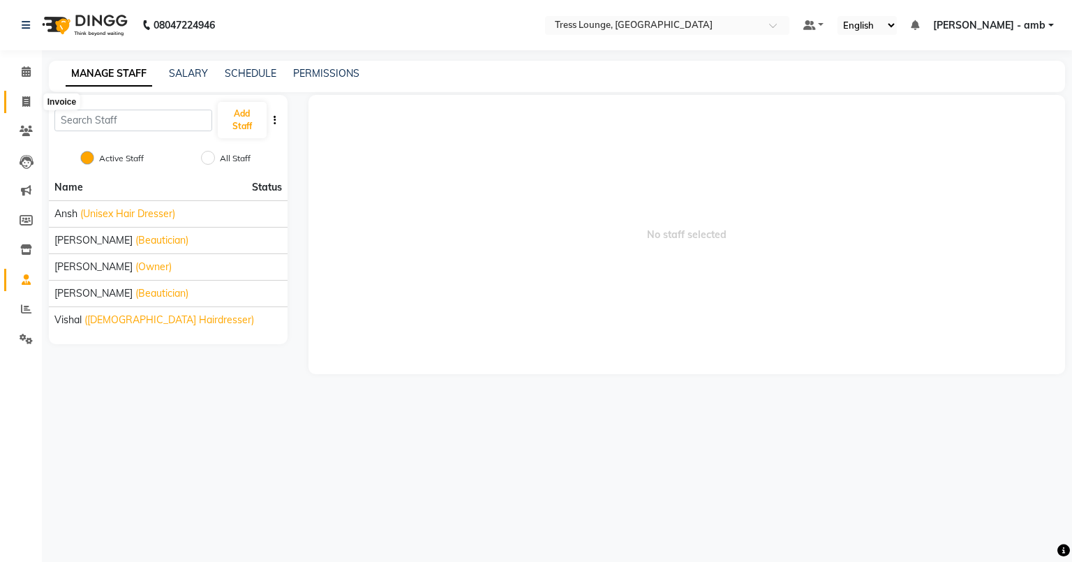
click at [21, 94] on span at bounding box center [26, 102] width 24 height 16
select select "5899"
select select "service"
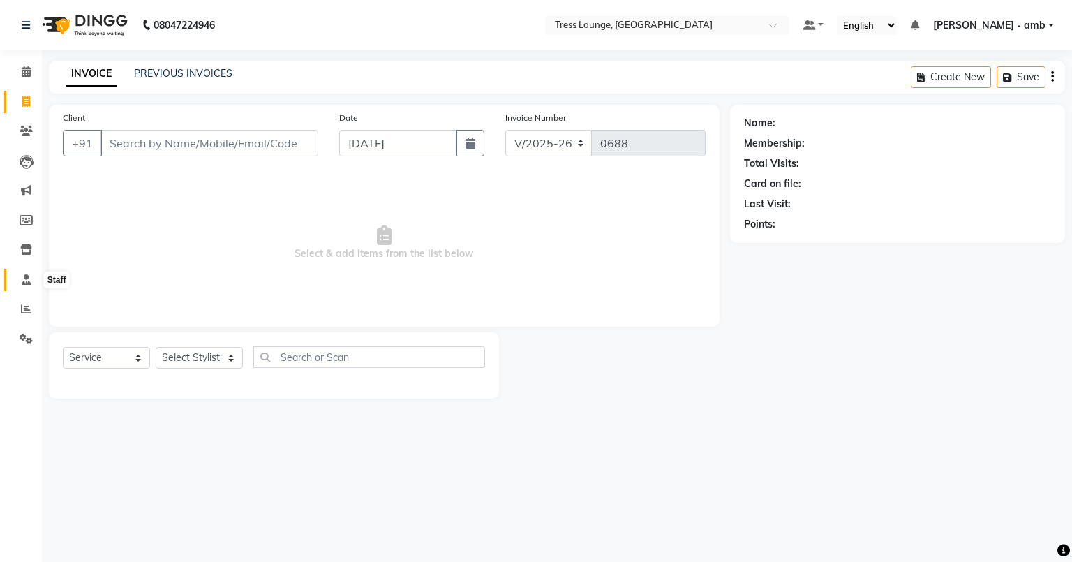
click at [27, 276] on icon at bounding box center [26, 279] width 9 height 10
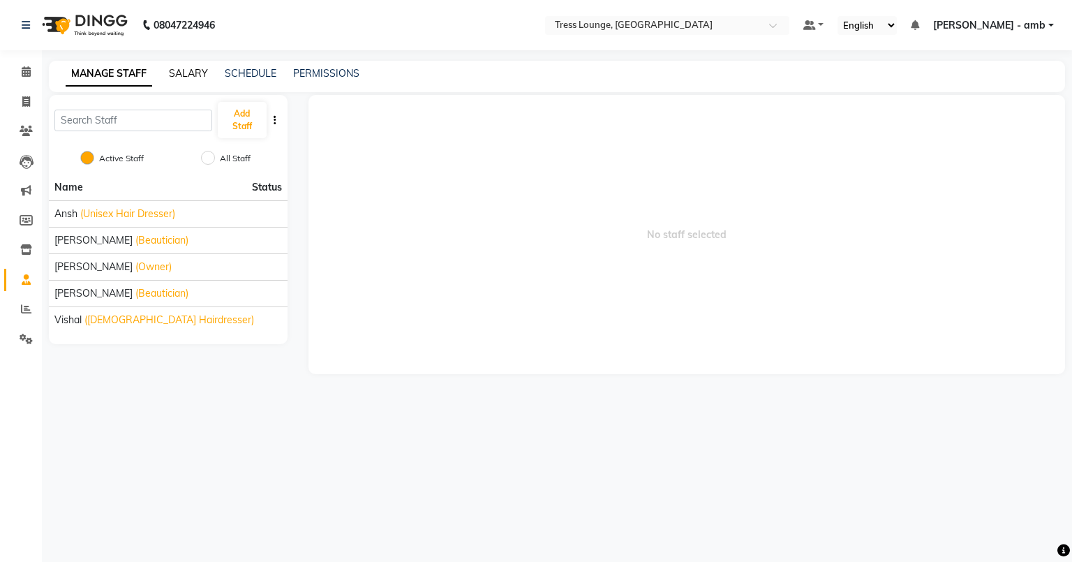
click at [192, 79] on link "SALARY" at bounding box center [188, 73] width 39 height 13
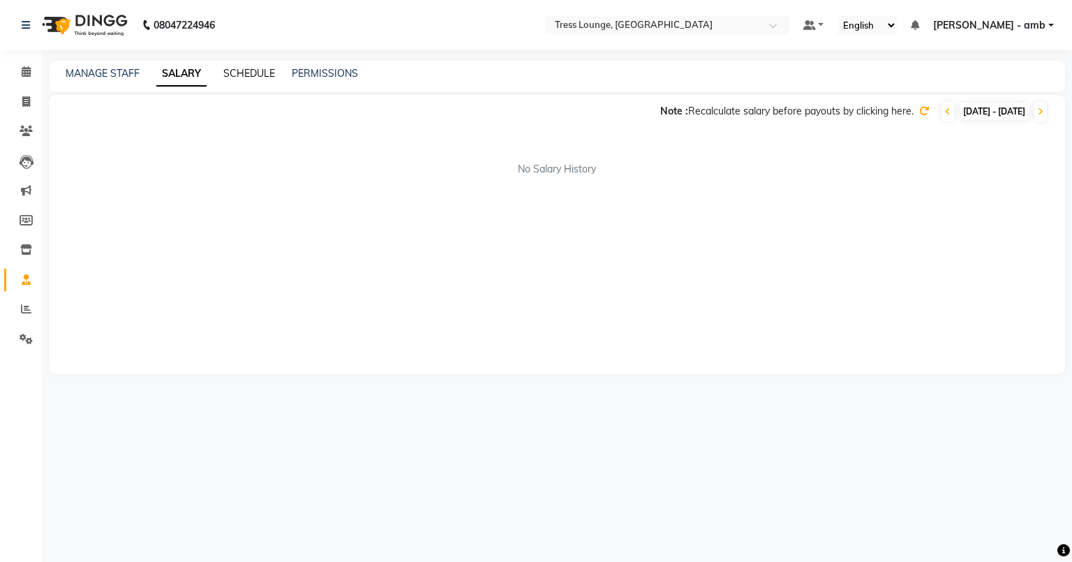
click at [254, 70] on link "SCHEDULE" at bounding box center [249, 73] width 52 height 13
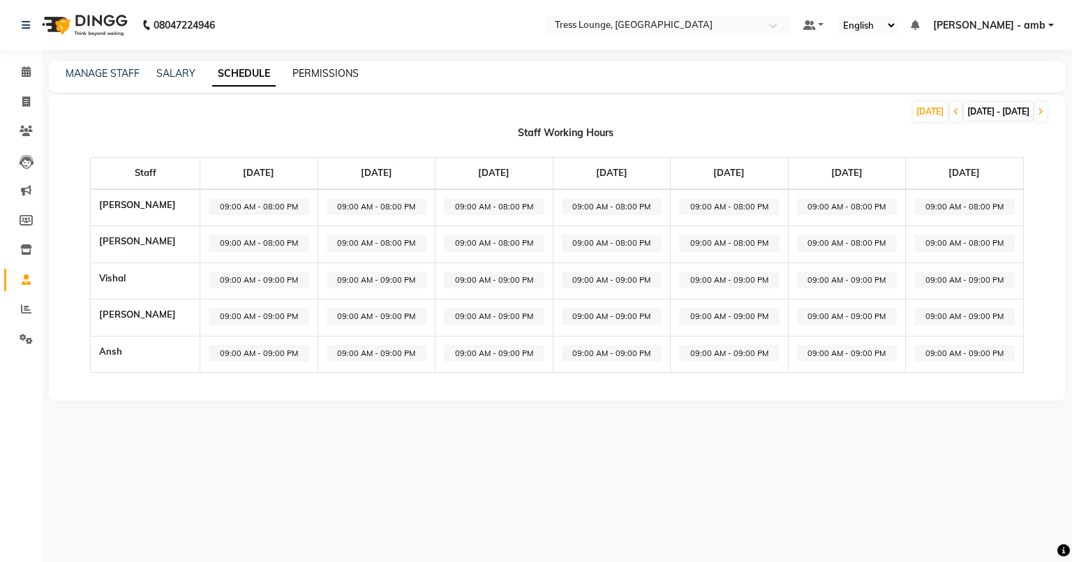
click at [341, 73] on link "PERMISSIONS" at bounding box center [325, 73] width 66 height 13
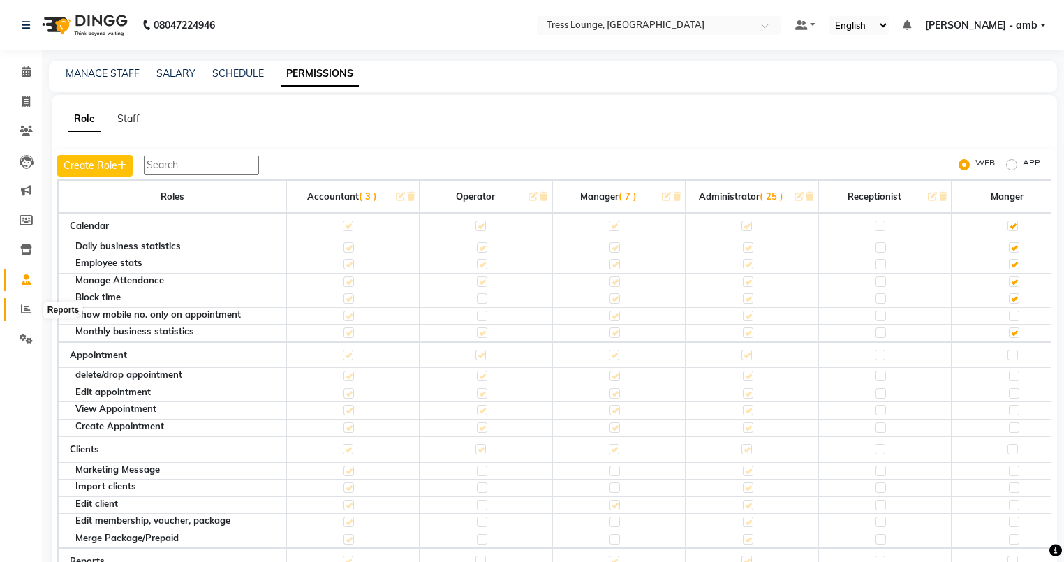
click at [23, 307] on icon at bounding box center [26, 309] width 10 height 10
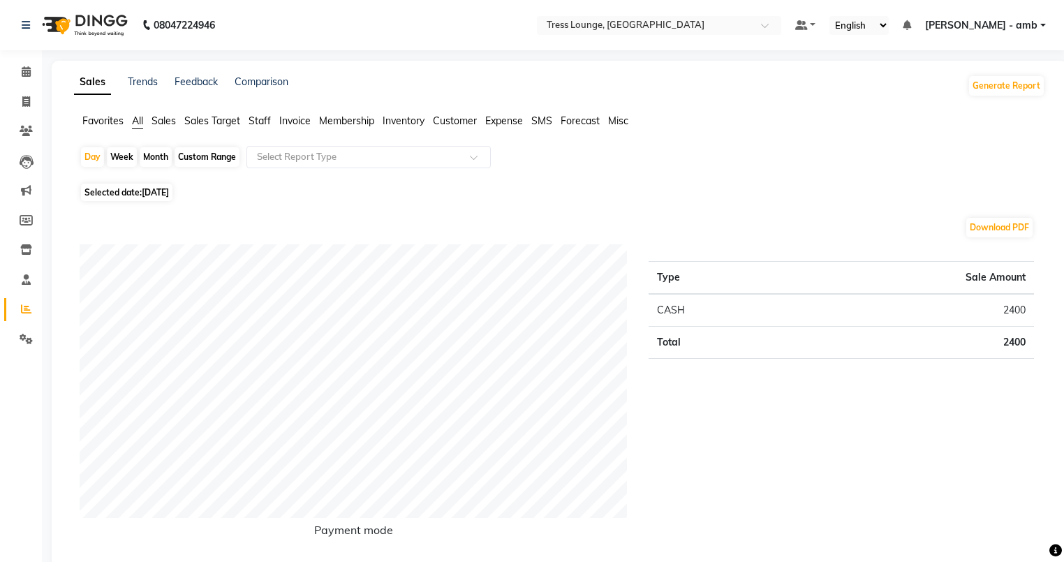
click at [169, 119] on span "Sales" at bounding box center [163, 120] width 24 height 13
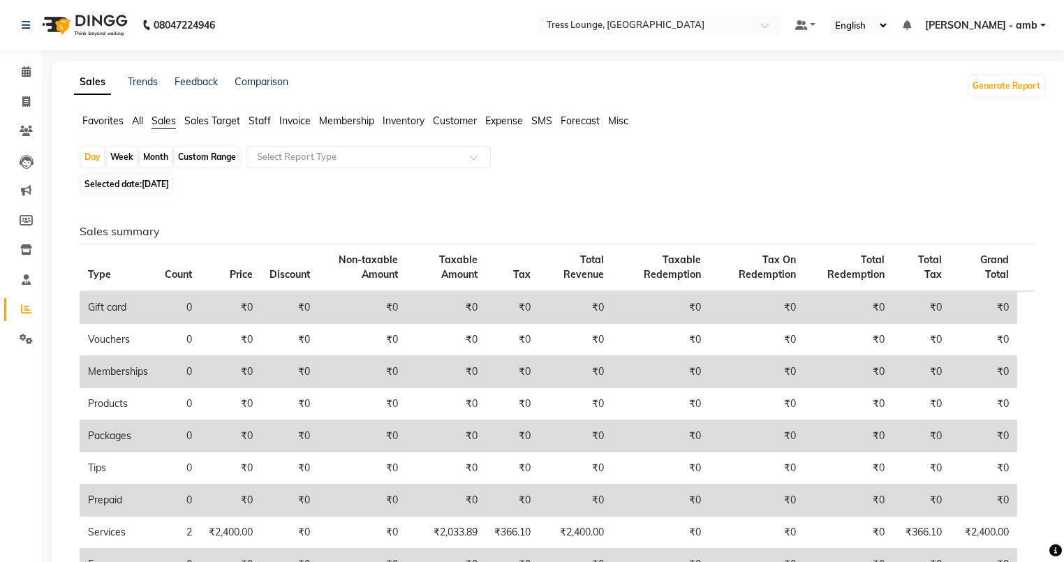
click at [197, 120] on span "Sales Target" at bounding box center [212, 120] width 56 height 13
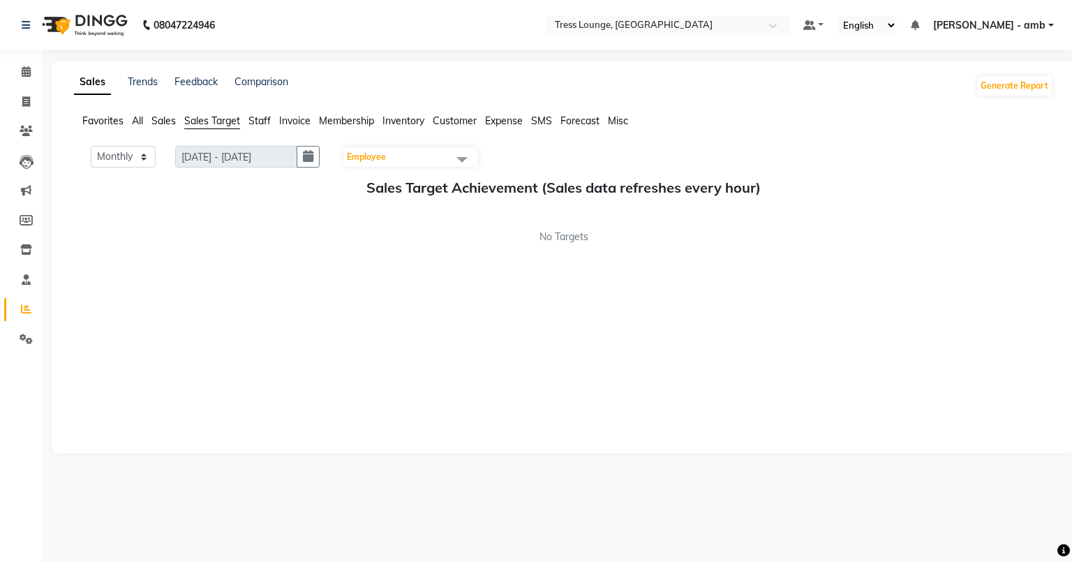
click at [225, 120] on span "Sales Target" at bounding box center [212, 120] width 56 height 13
click at [257, 120] on span "Staff" at bounding box center [259, 120] width 22 height 13
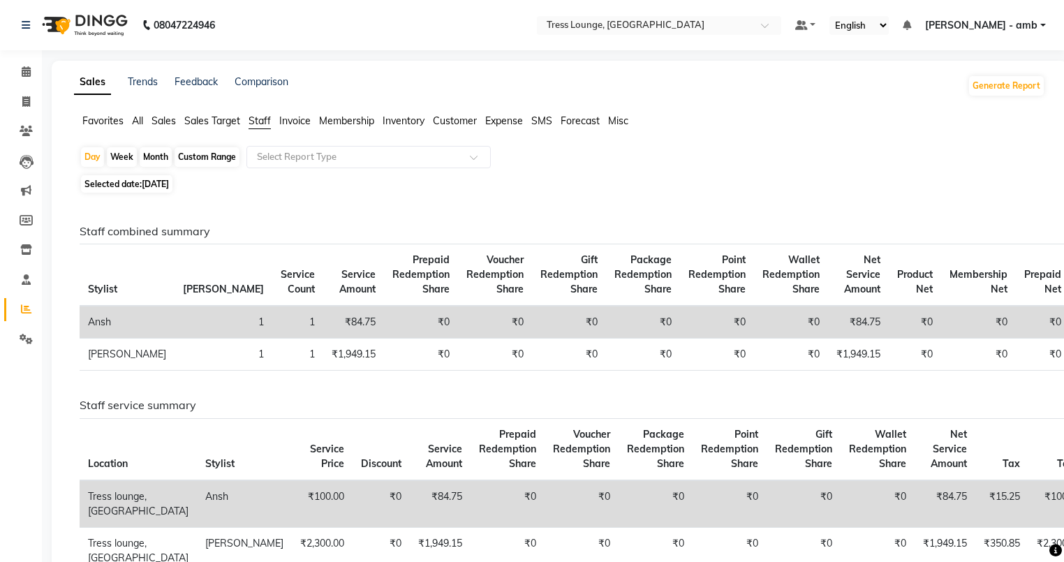
click at [306, 119] on span "Invoice" at bounding box center [294, 120] width 31 height 13
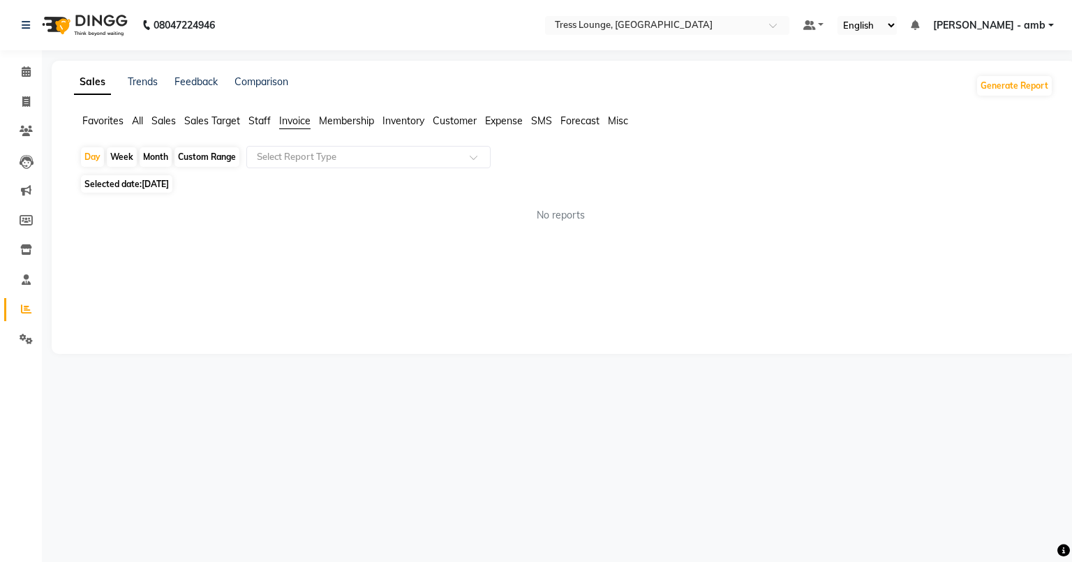
click at [341, 123] on span "Membership" at bounding box center [346, 120] width 55 height 13
click at [412, 128] on ul "Favorites All Sales Sales Target Staff Invoice Membership Inventory Customer Ex…" at bounding box center [563, 121] width 979 height 15
click at [413, 123] on span "Inventory" at bounding box center [403, 120] width 42 height 13
click at [457, 126] on span "Customer" at bounding box center [455, 120] width 44 height 13
click at [505, 124] on span "Expense" at bounding box center [504, 120] width 38 height 13
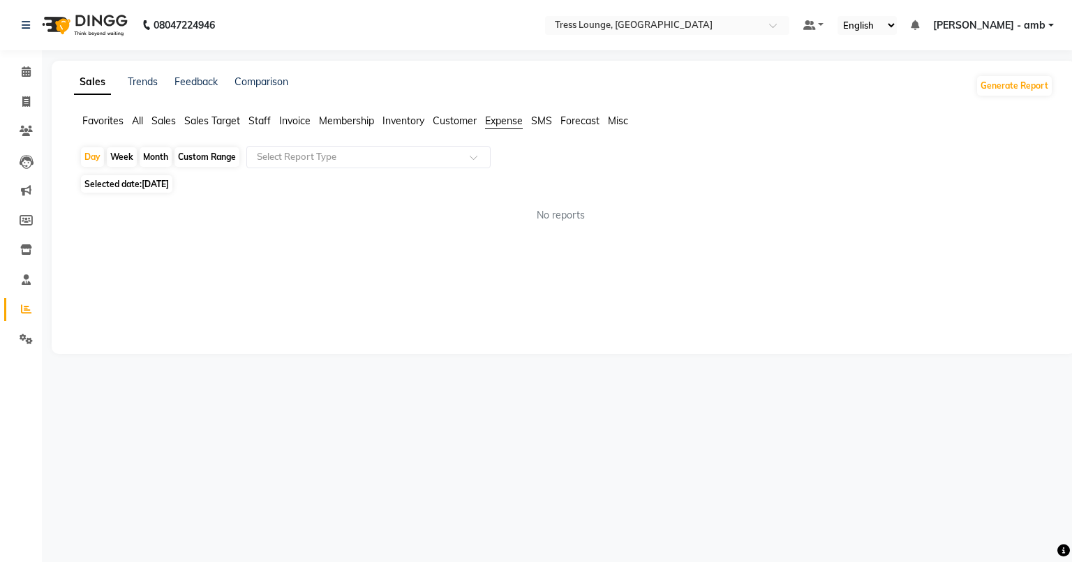
click at [156, 152] on div "Month" at bounding box center [156, 157] width 32 height 20
select select "9"
select select "2025"
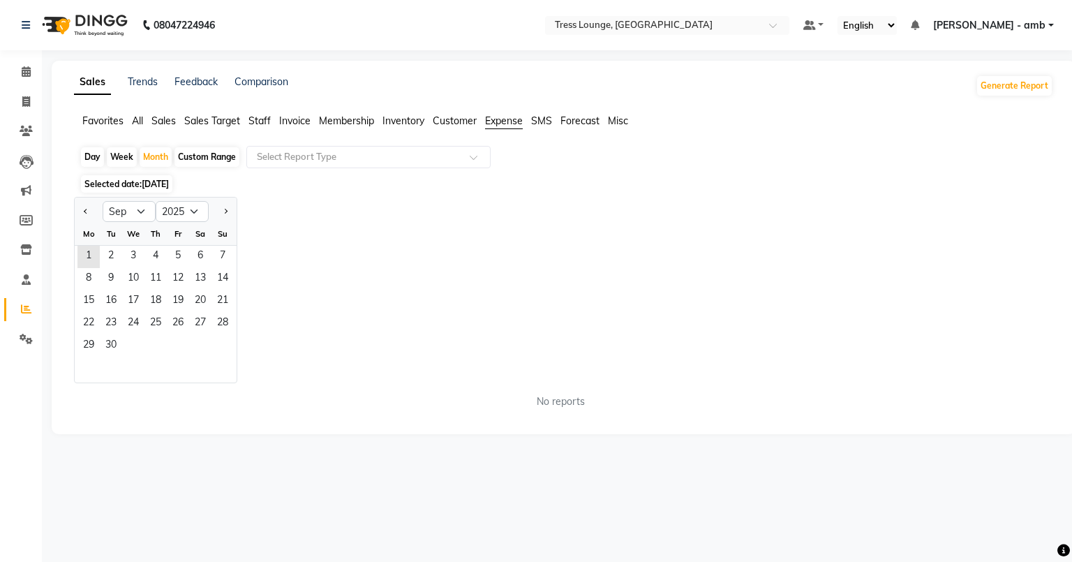
click at [188, 120] on span "Sales Target" at bounding box center [212, 120] width 56 height 13
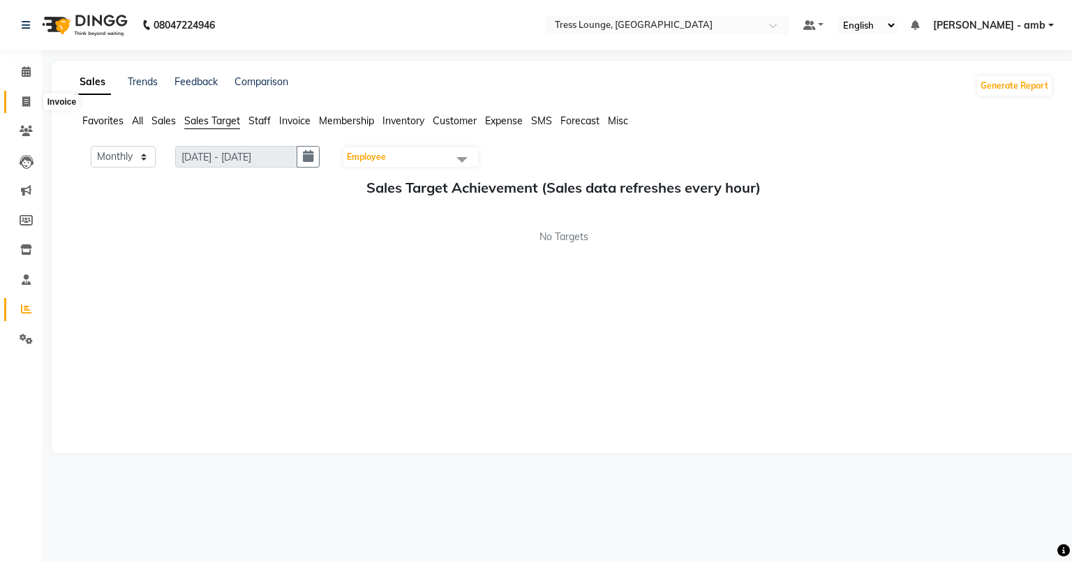
click at [21, 98] on span at bounding box center [26, 102] width 24 height 16
select select "service"
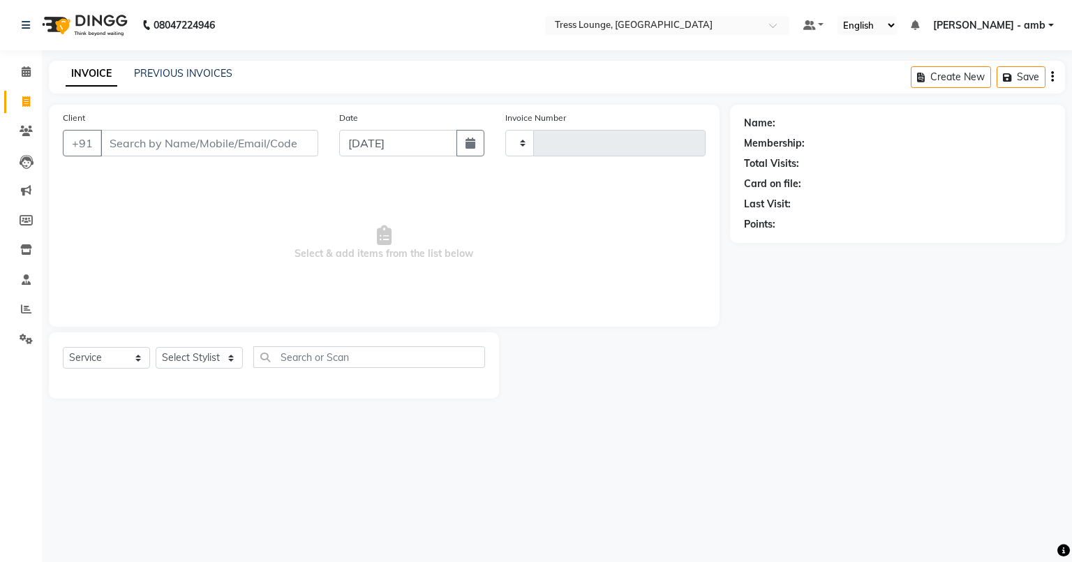
type input "0688"
select select "5899"
click at [188, 73] on link "PREVIOUS INVOICES" at bounding box center [183, 73] width 98 height 13
